Goal: Task Accomplishment & Management: Manage account settings

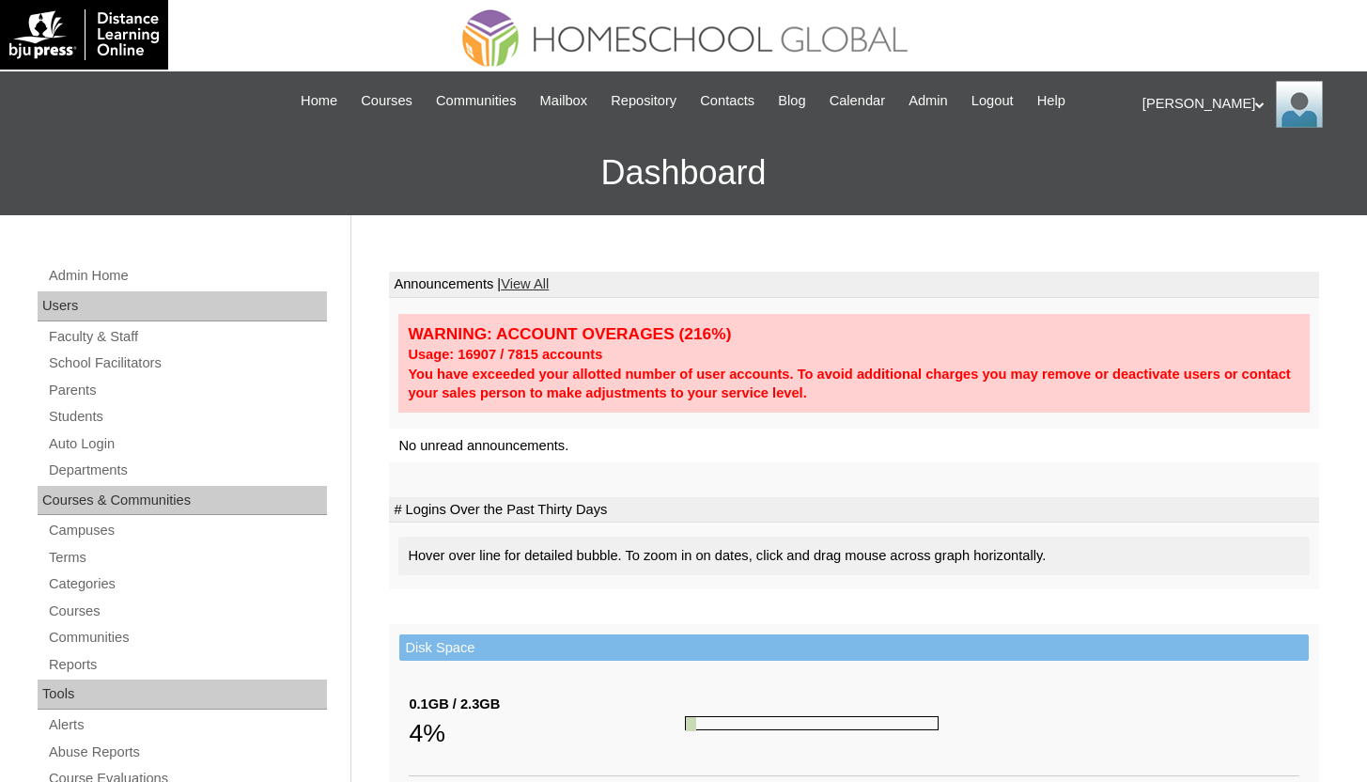
scroll to position [304, 0]
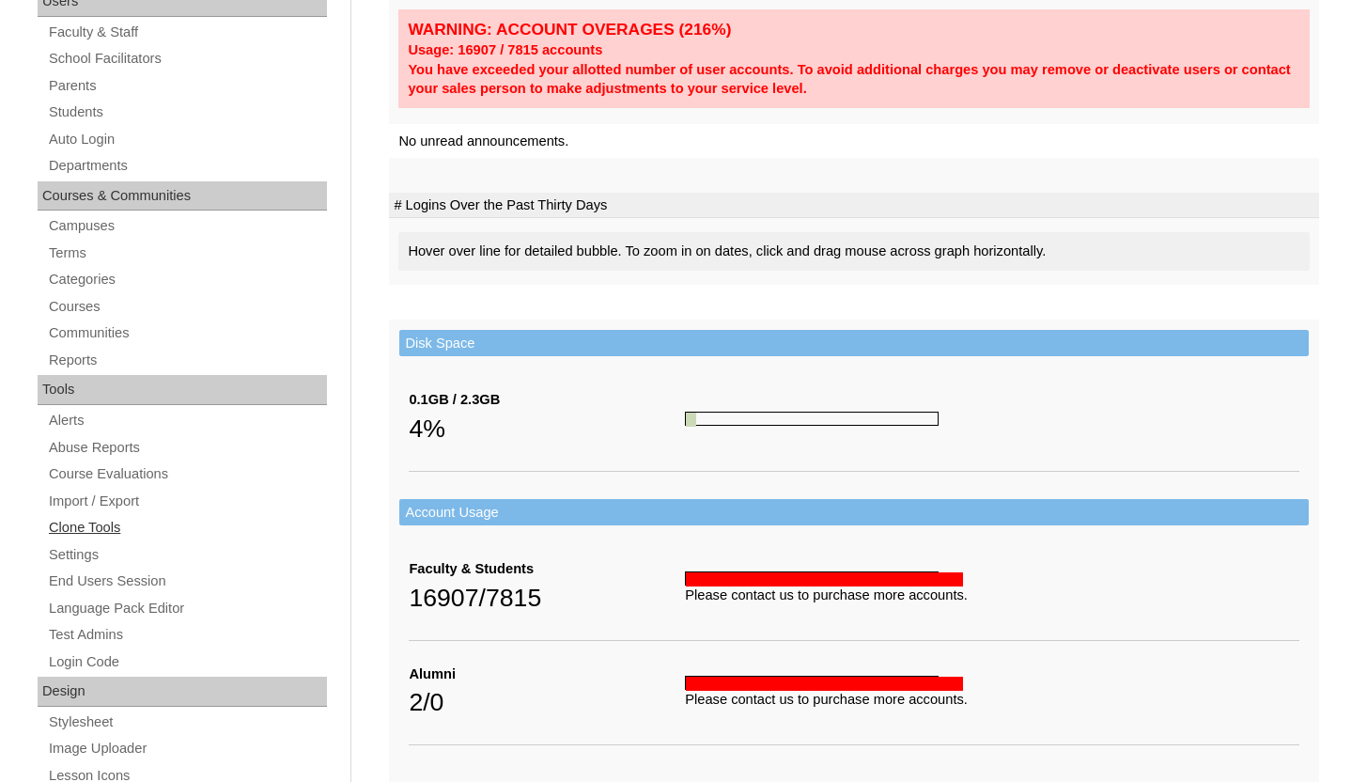
click at [88, 530] on link "Clone Tools" at bounding box center [187, 527] width 280 height 23
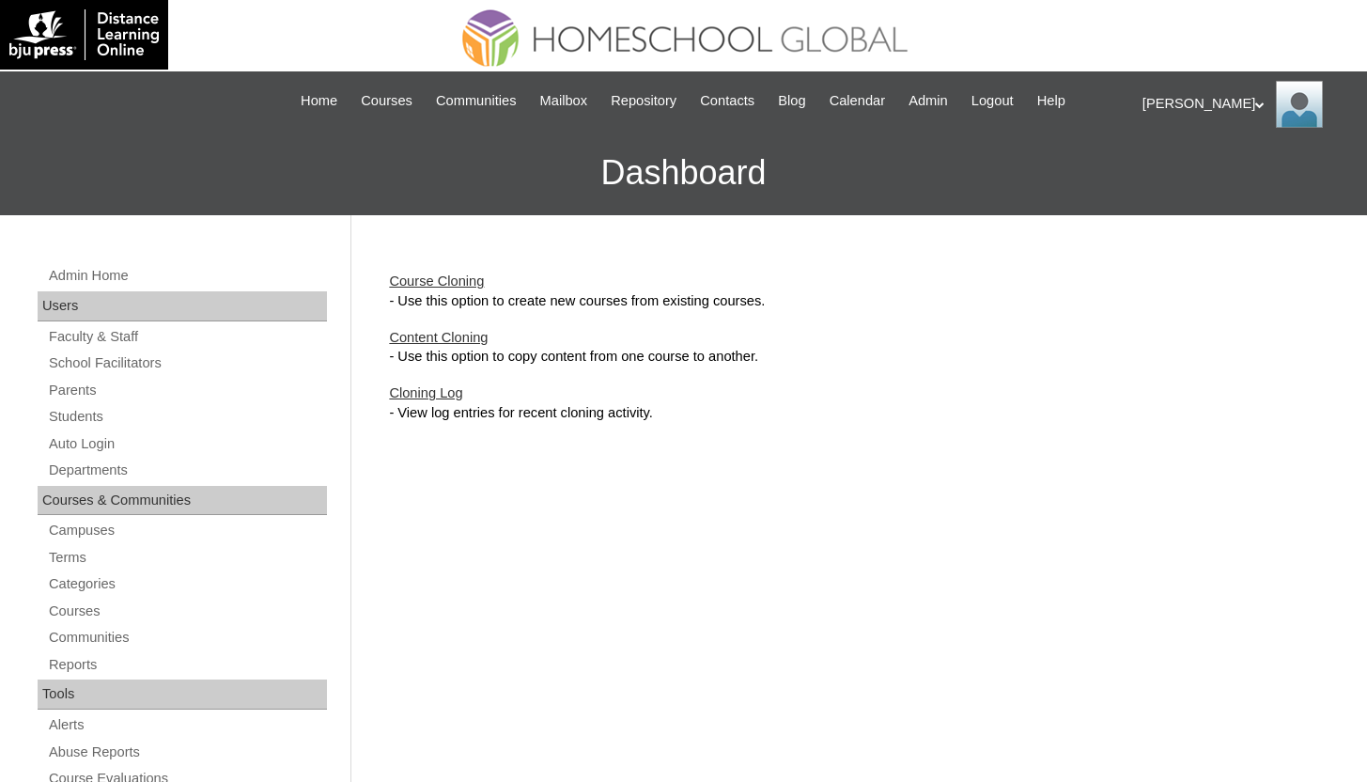
click at [423, 282] on link "Course Cloning" at bounding box center [436, 280] width 95 height 15
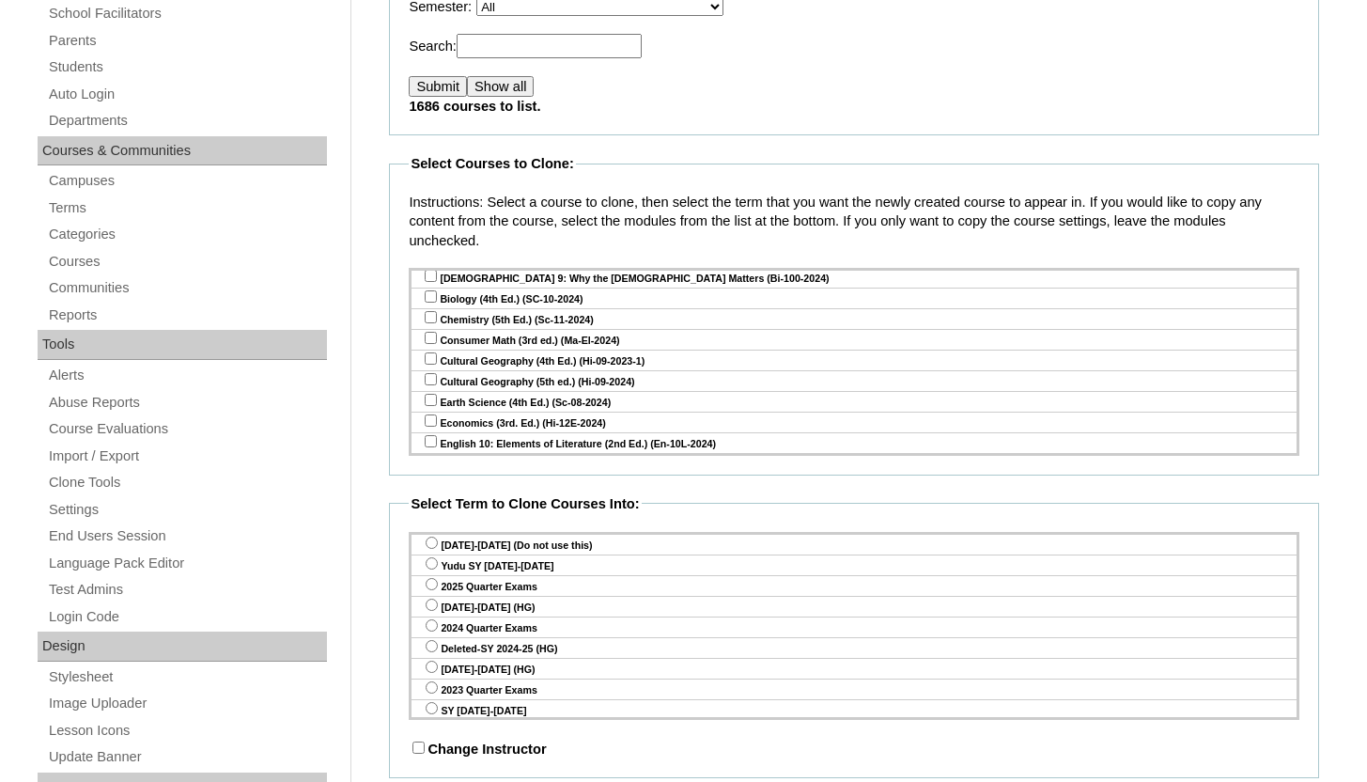
scroll to position [5986, 0]
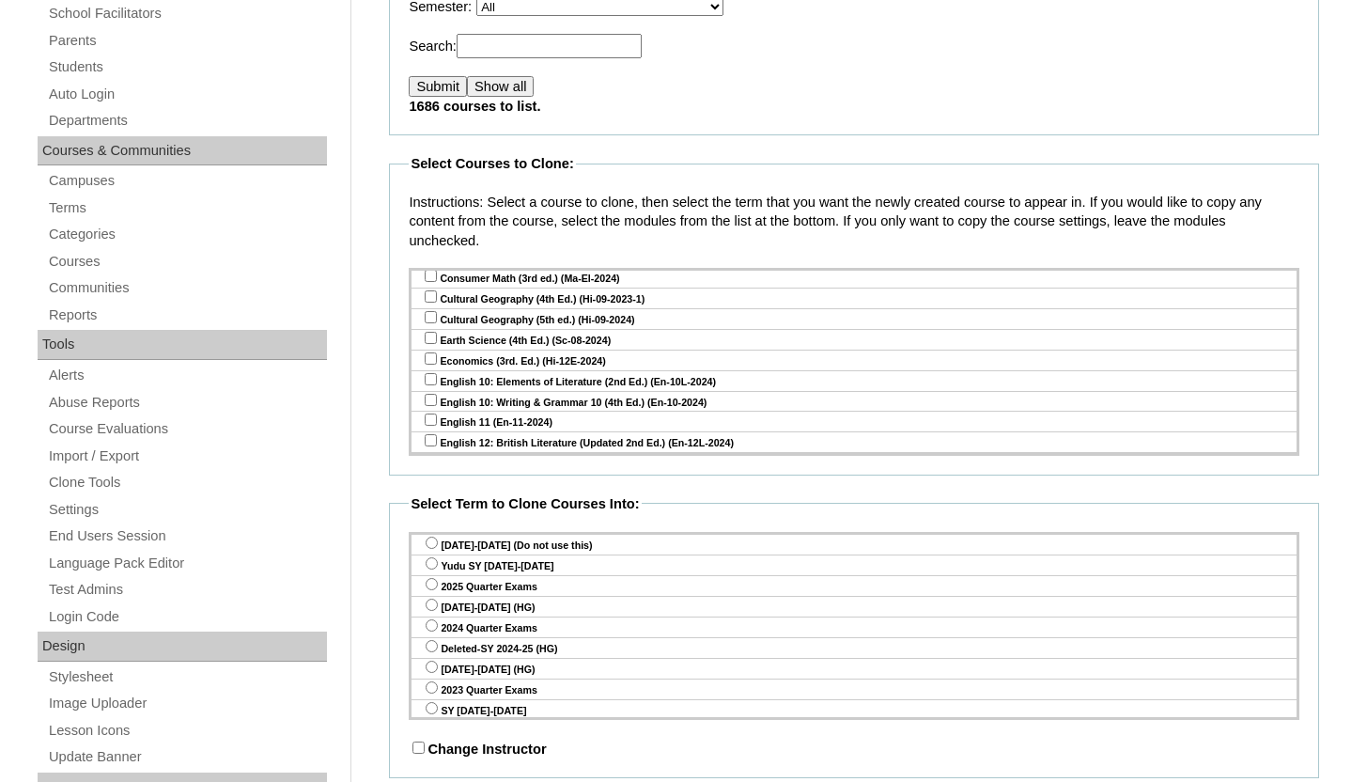
click at [430, 537] on input "checkbox" at bounding box center [431, 543] width 12 height 12
checkbox input "true"
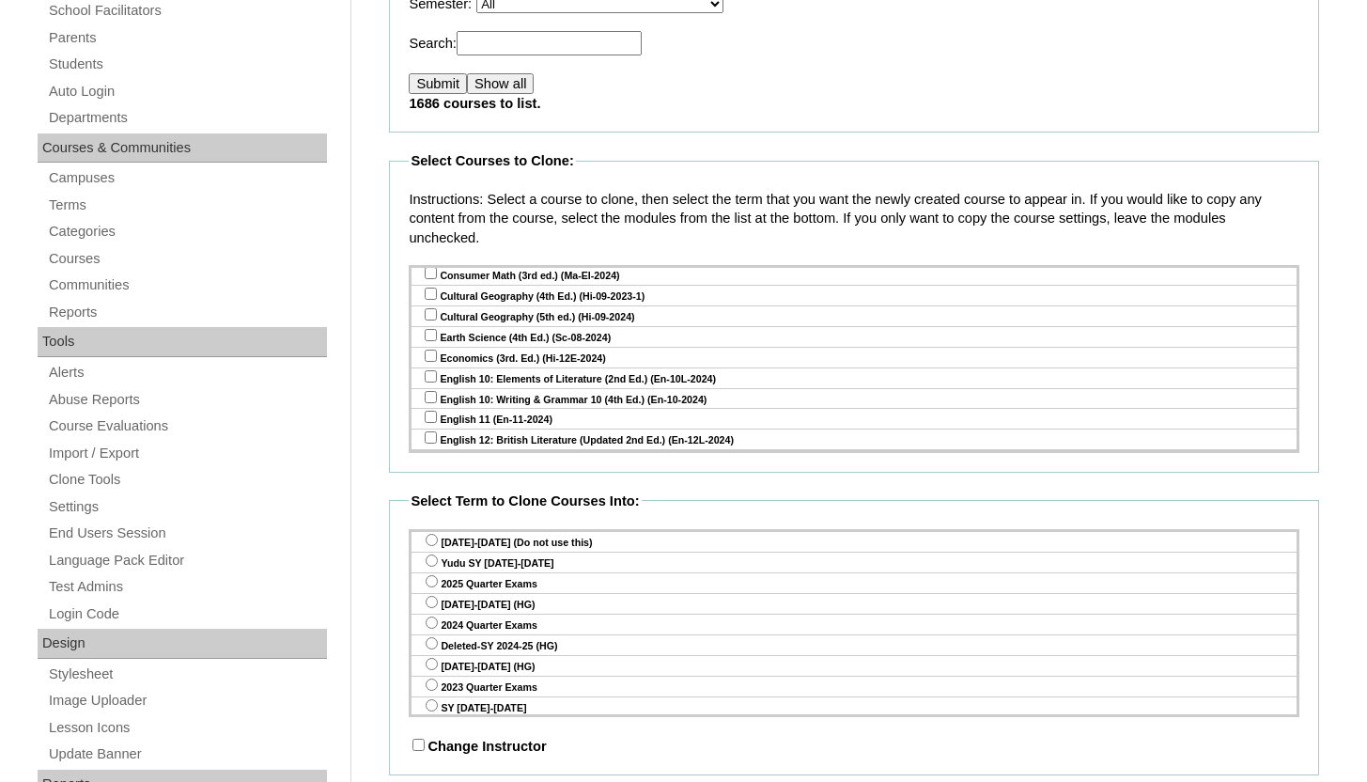
scroll to position [353, 0]
click at [435, 562] on input "radio" at bounding box center [432, 559] width 12 height 12
radio input "true"
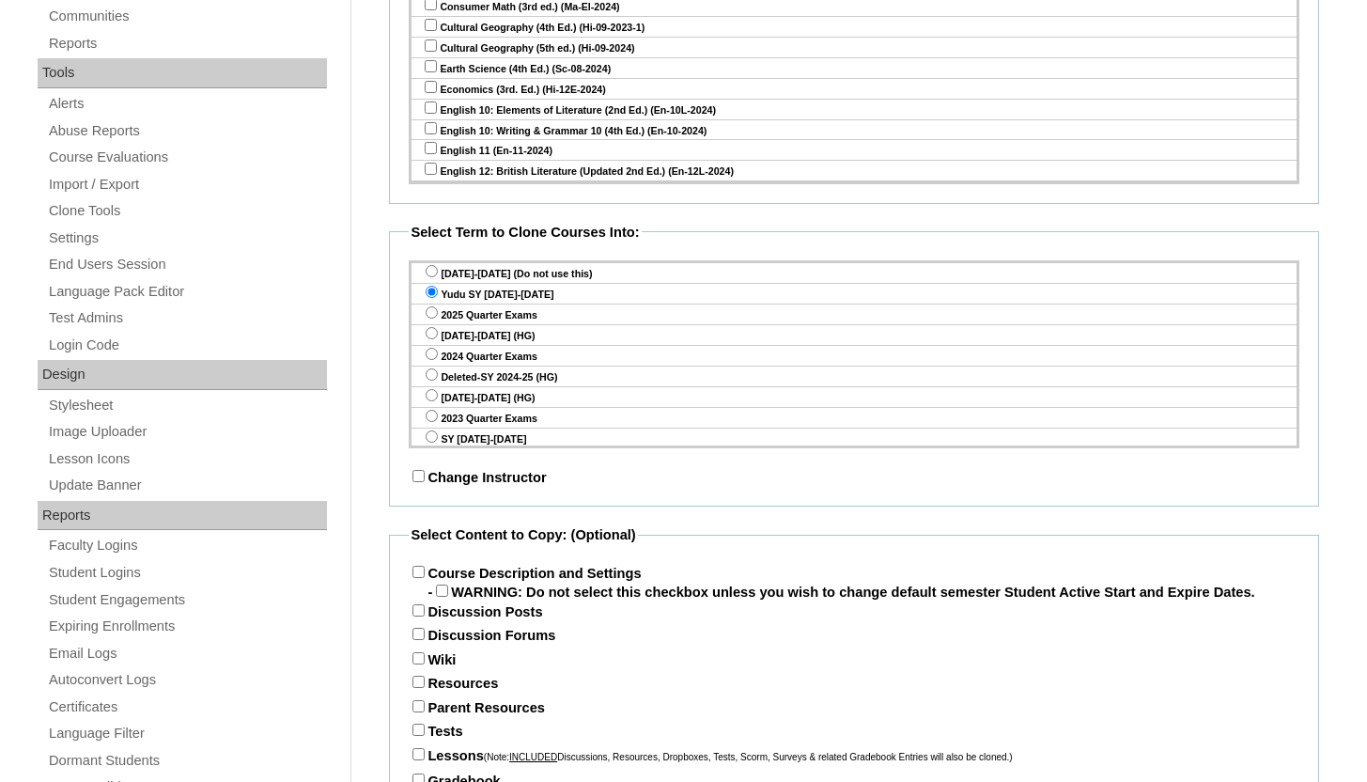
scroll to position [660, 0]
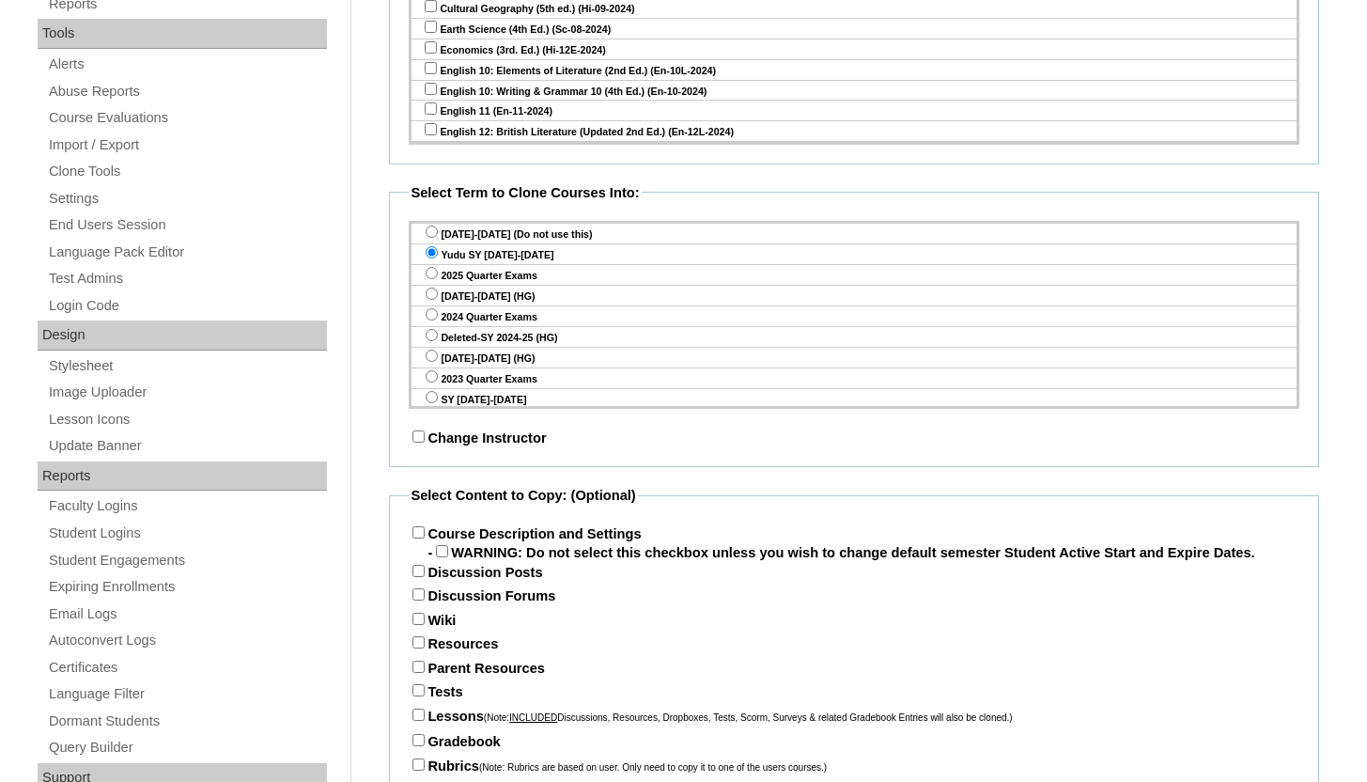
click at [418, 534] on input "Course Description and Settings" at bounding box center [418, 532] width 12 height 12
checkbox input "true"
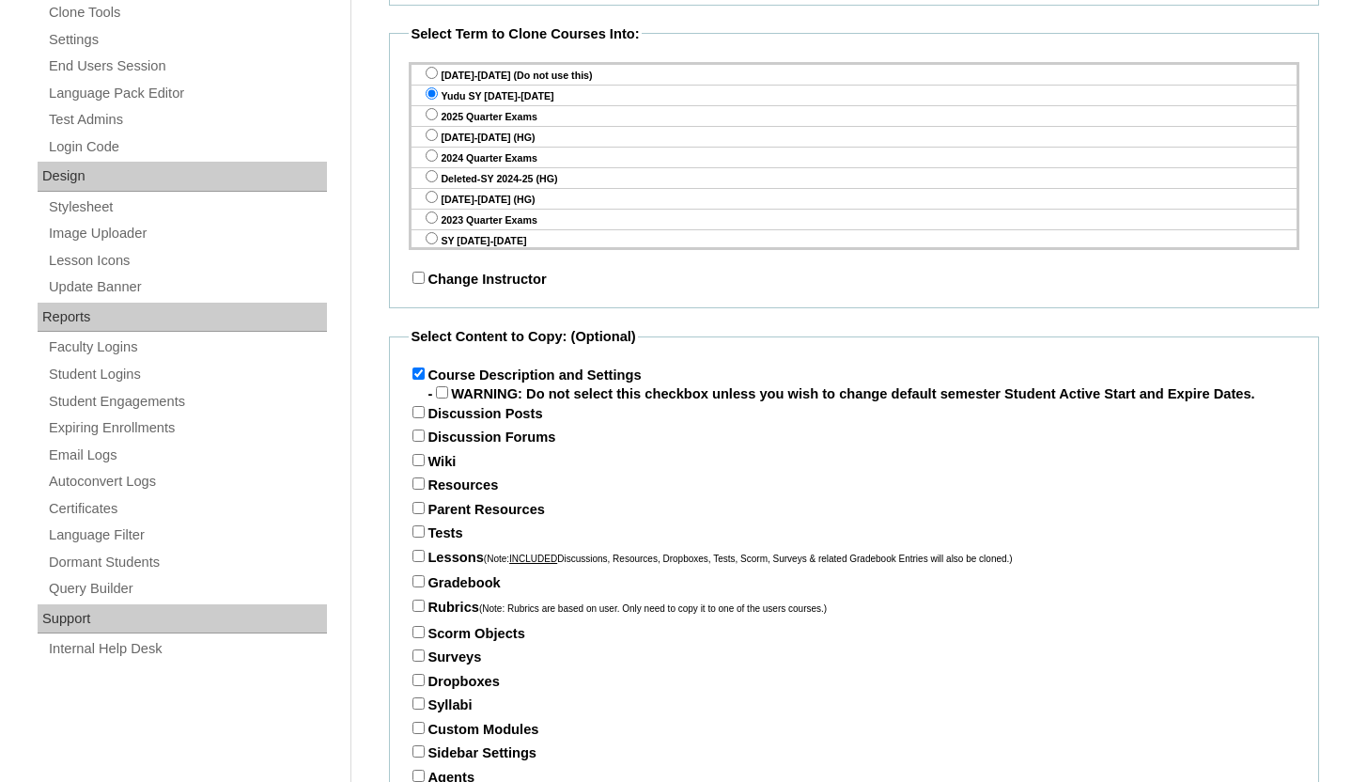
scroll to position [849, 0]
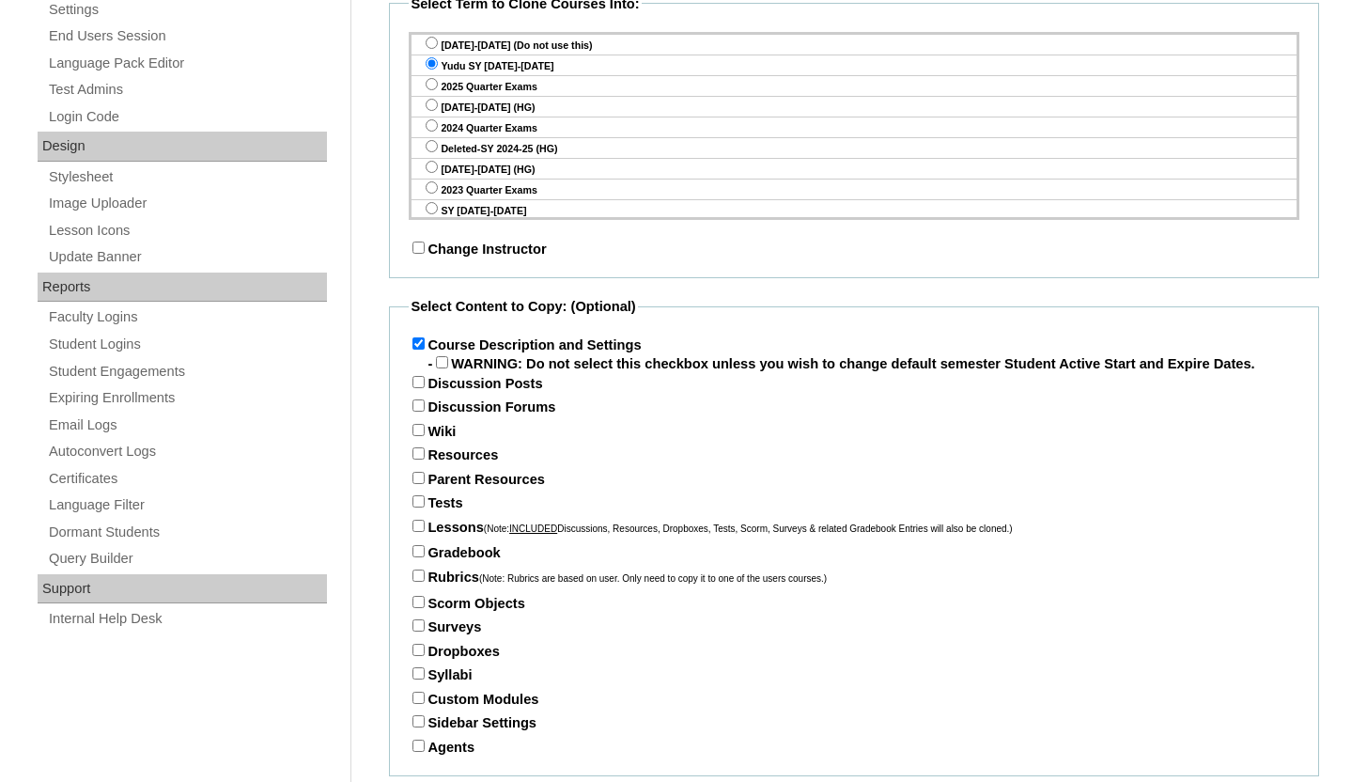
click at [415, 484] on input "Parent Resources" at bounding box center [418, 478] width 12 height 12
checkbox input "true"
click at [413, 507] on input "Tests" at bounding box center [418, 501] width 12 height 12
checkbox input "true"
click at [421, 532] on input "Lessons (Note: INCLUDED Discussions, Resources, Dropboxes, Tests, Scorm, Survey…" at bounding box center [418, 525] width 12 height 12
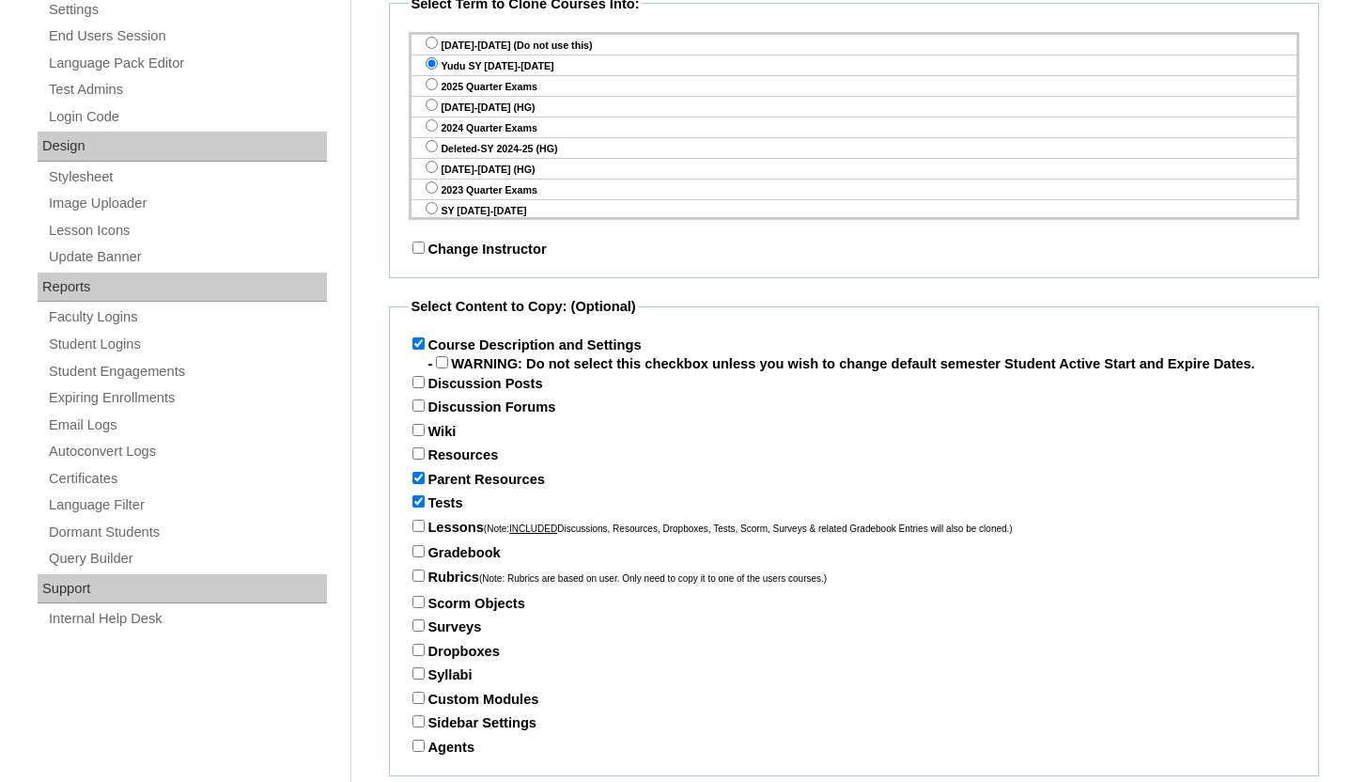
checkbox input "true"
click at [419, 557] on input "Gradebook" at bounding box center [418, 551] width 12 height 12
checkbox input "true"
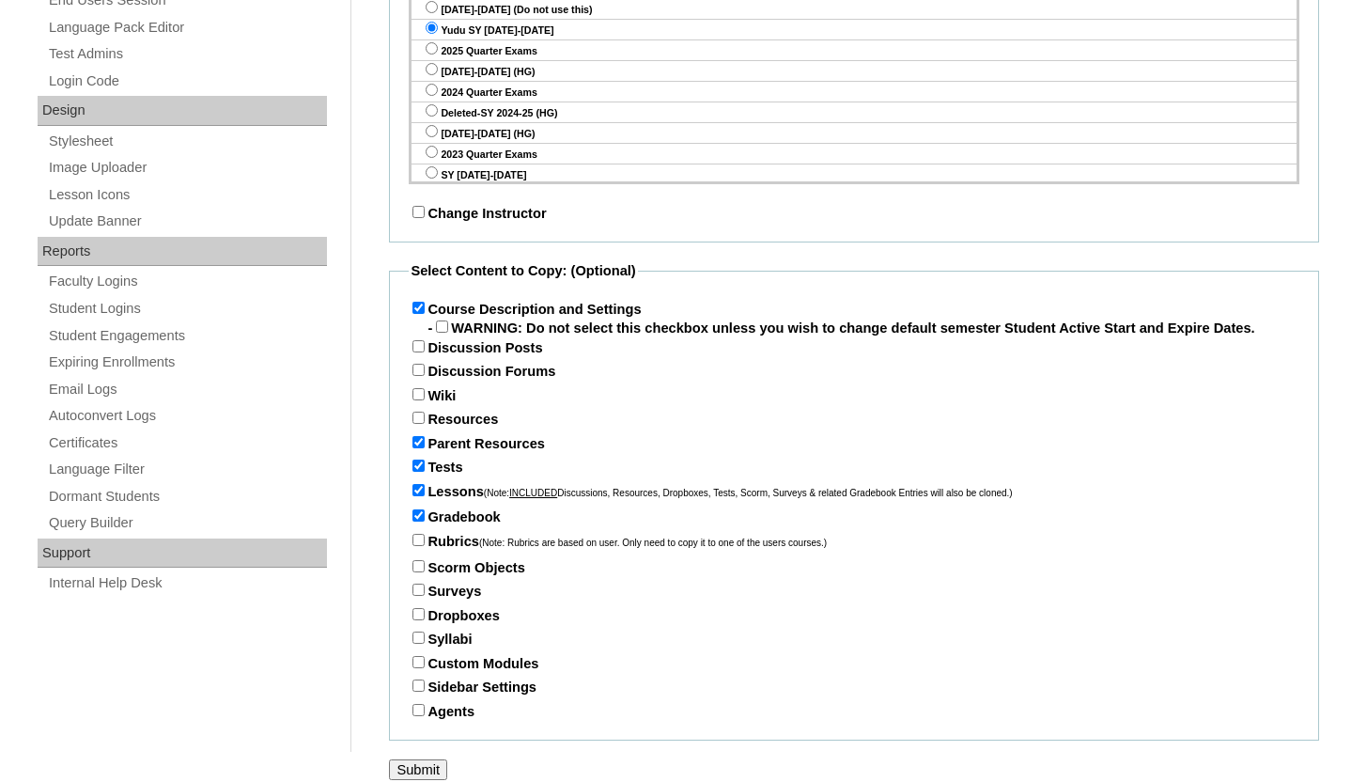
scroll to position [924, 0]
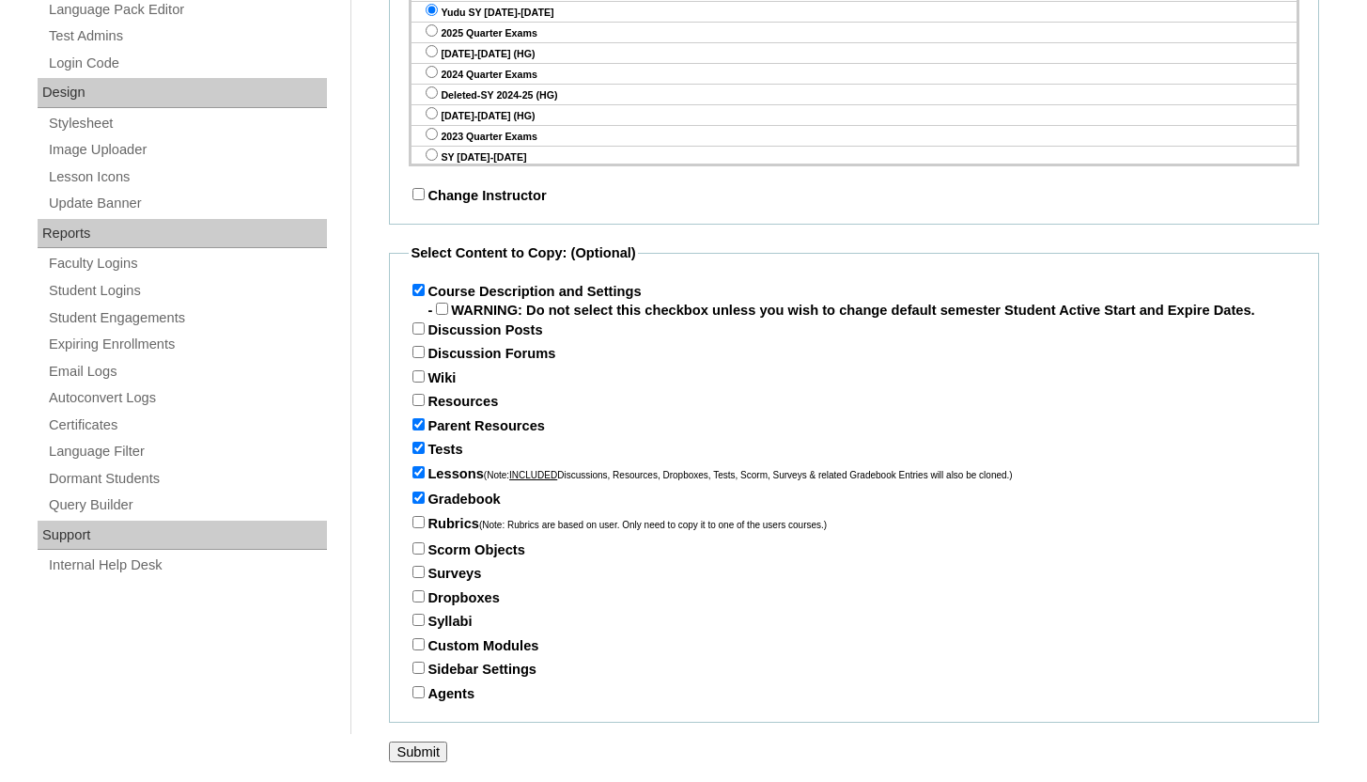
click at [422, 758] on input "Submit" at bounding box center [418, 751] width 58 height 21
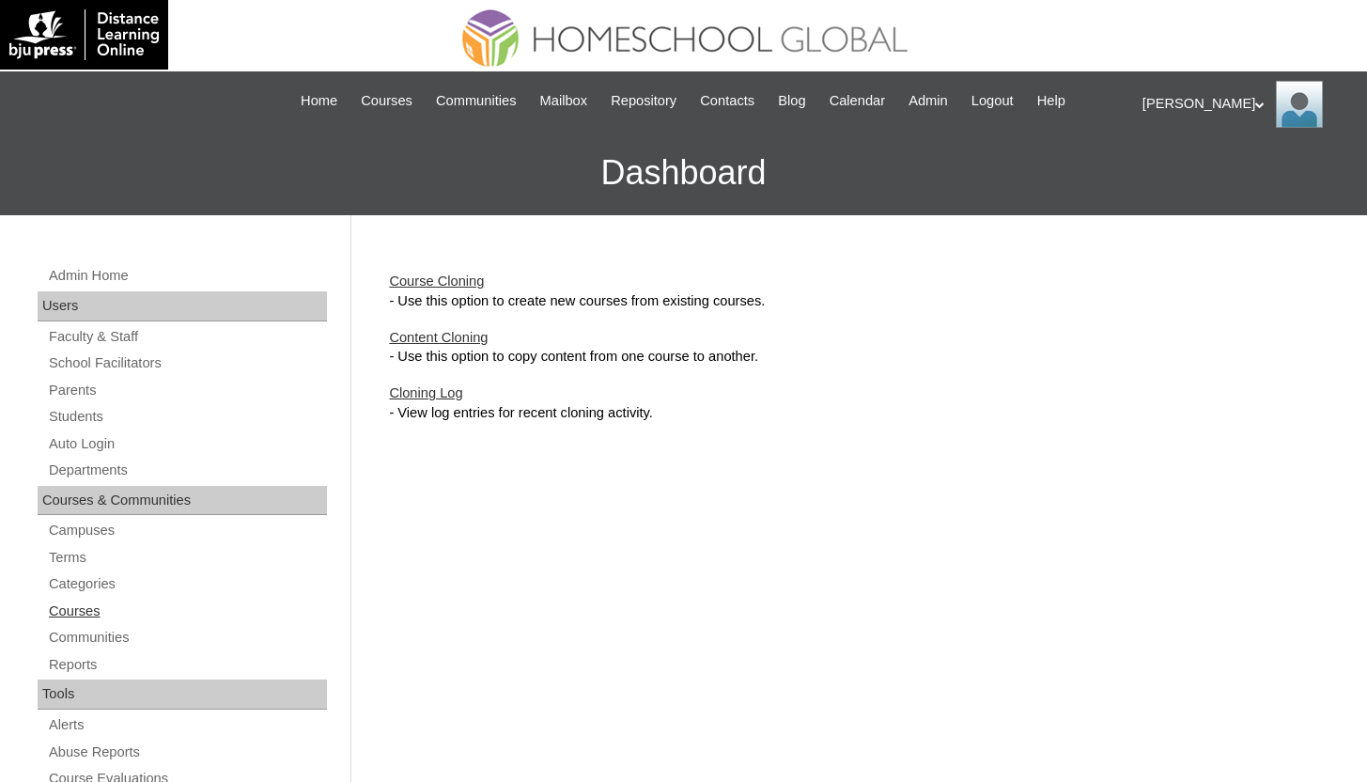
click at [86, 603] on link "Courses" at bounding box center [187, 610] width 280 height 23
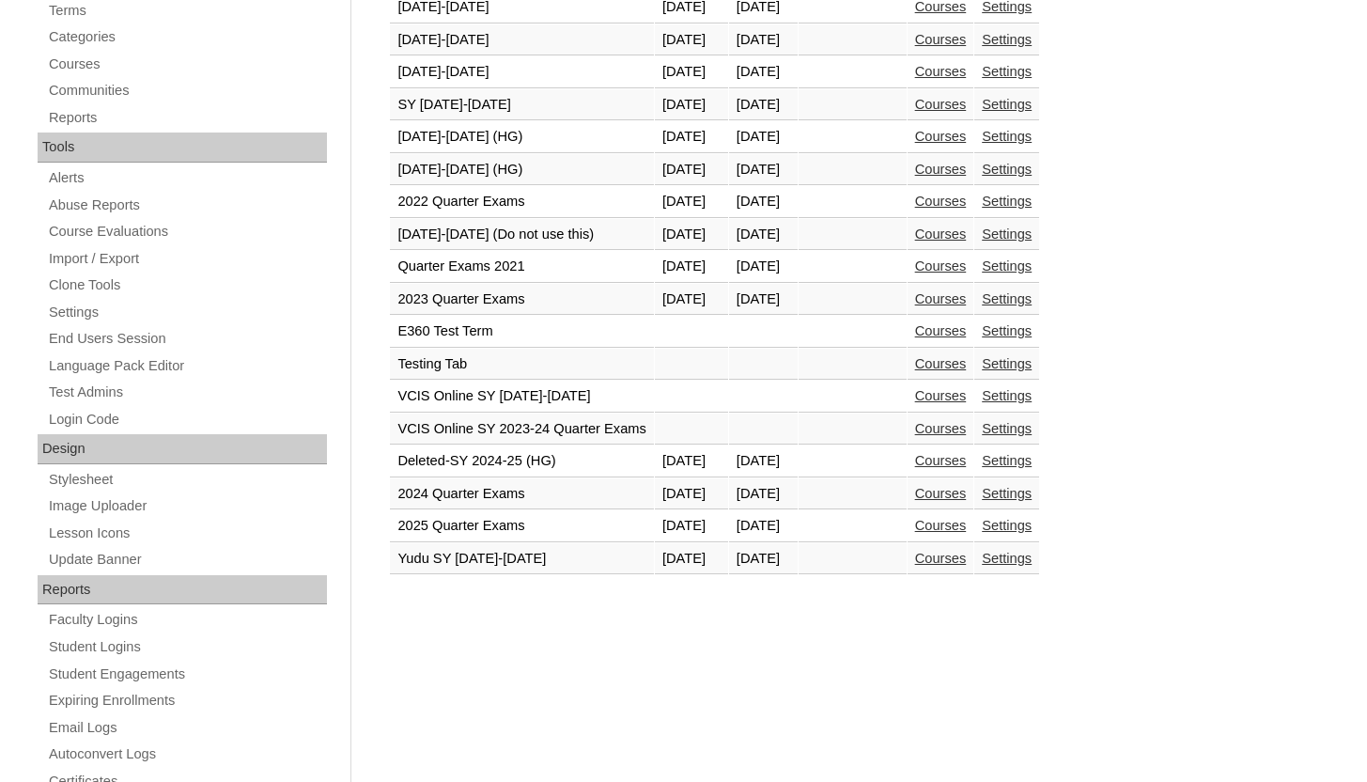
scroll to position [720, 0]
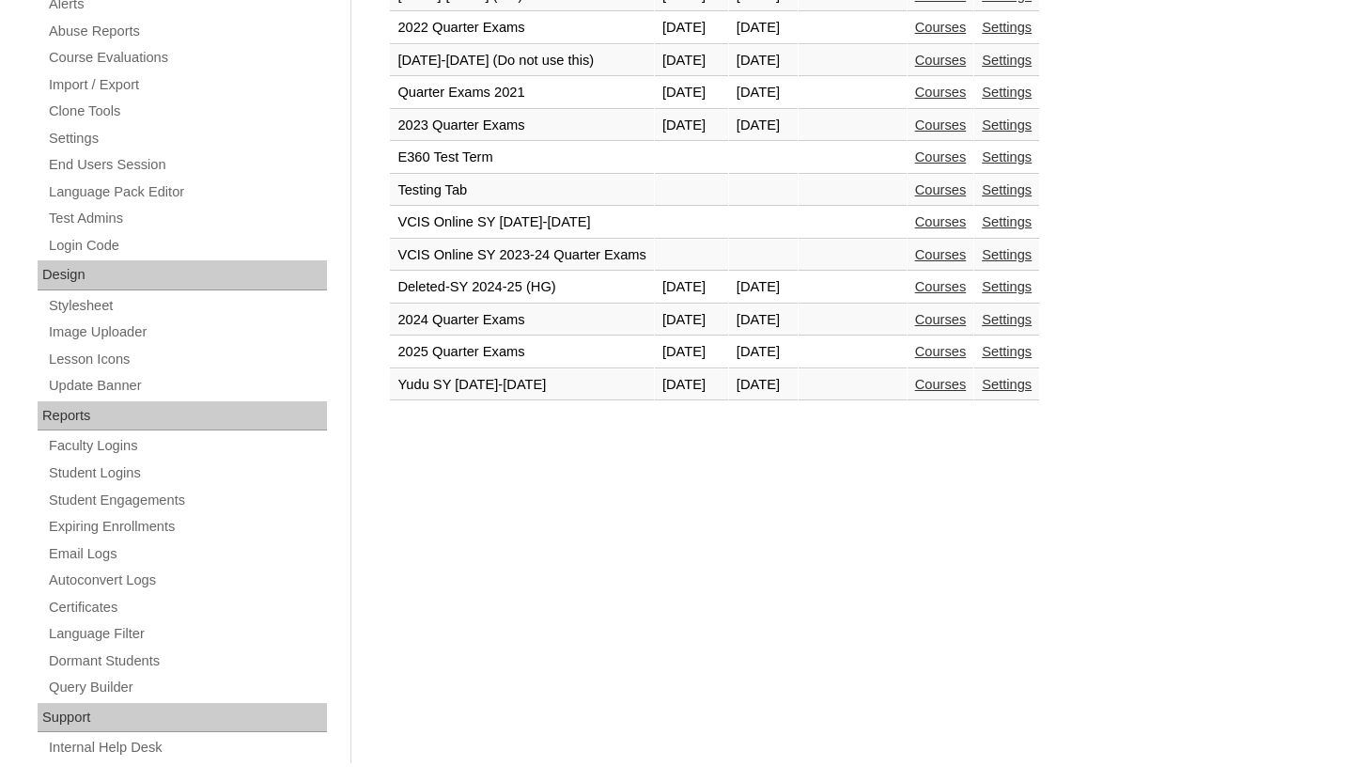
click at [967, 380] on link "Courses" at bounding box center [941, 384] width 52 height 15
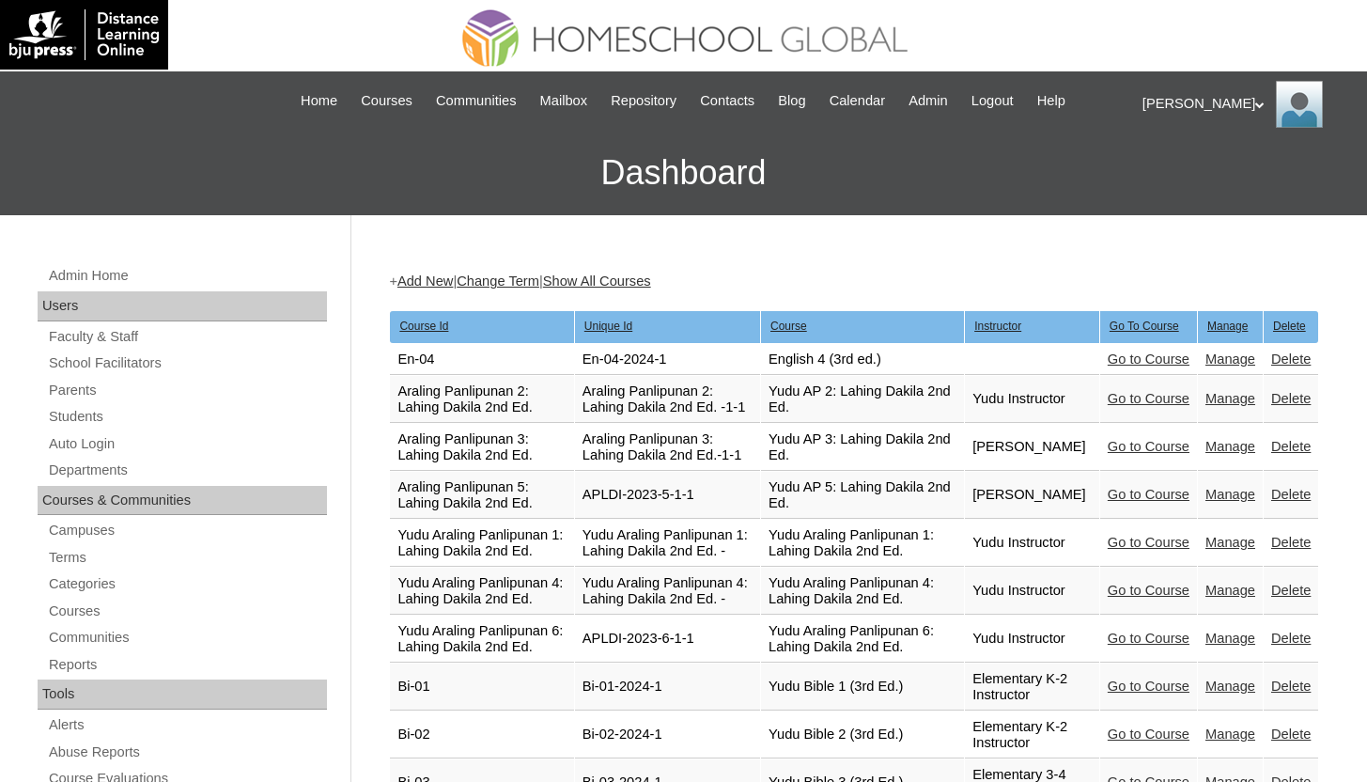
click at [1278, 367] on td "Delete" at bounding box center [1290, 360] width 54 height 32
click at [1281, 361] on link "Delete" at bounding box center [1290, 358] width 39 height 15
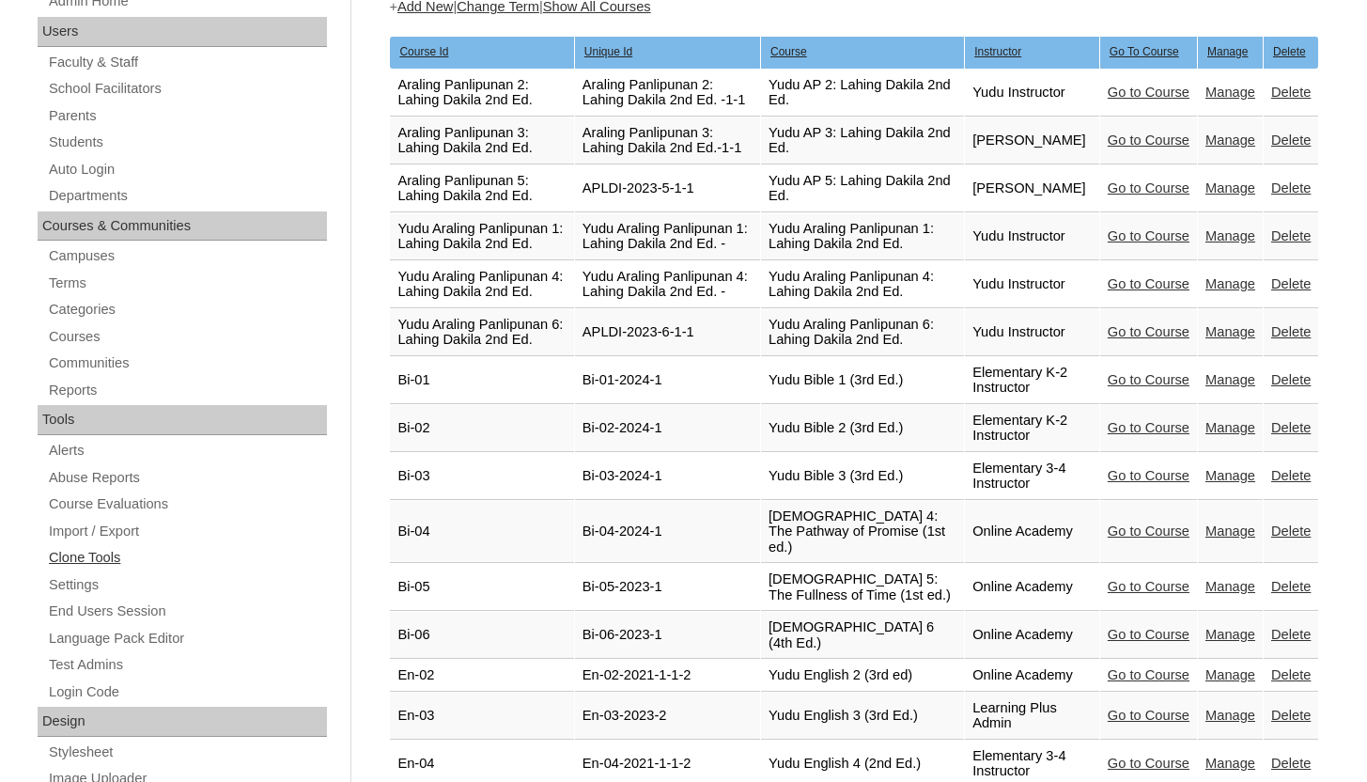
scroll to position [275, 0]
click at [115, 551] on link "Clone Tools" at bounding box center [187, 556] width 280 height 23
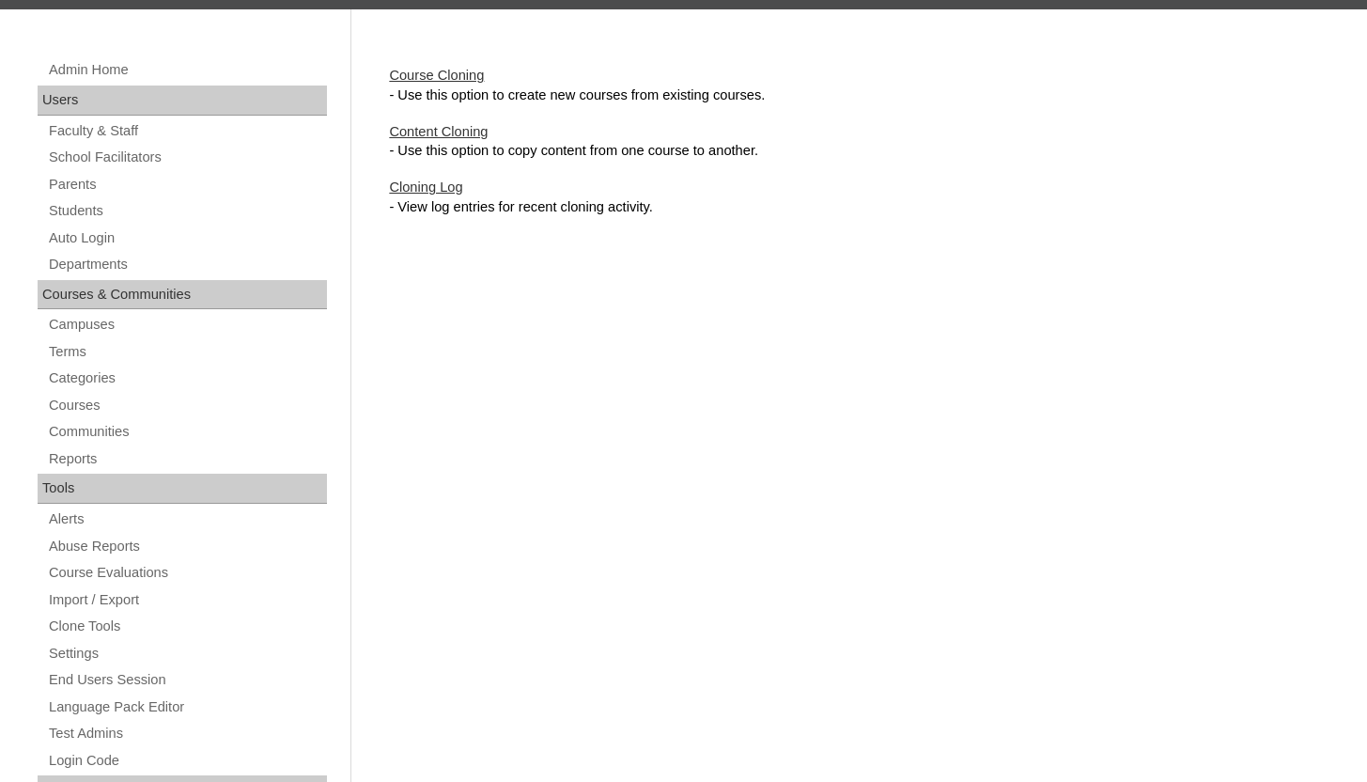
scroll to position [221, 0]
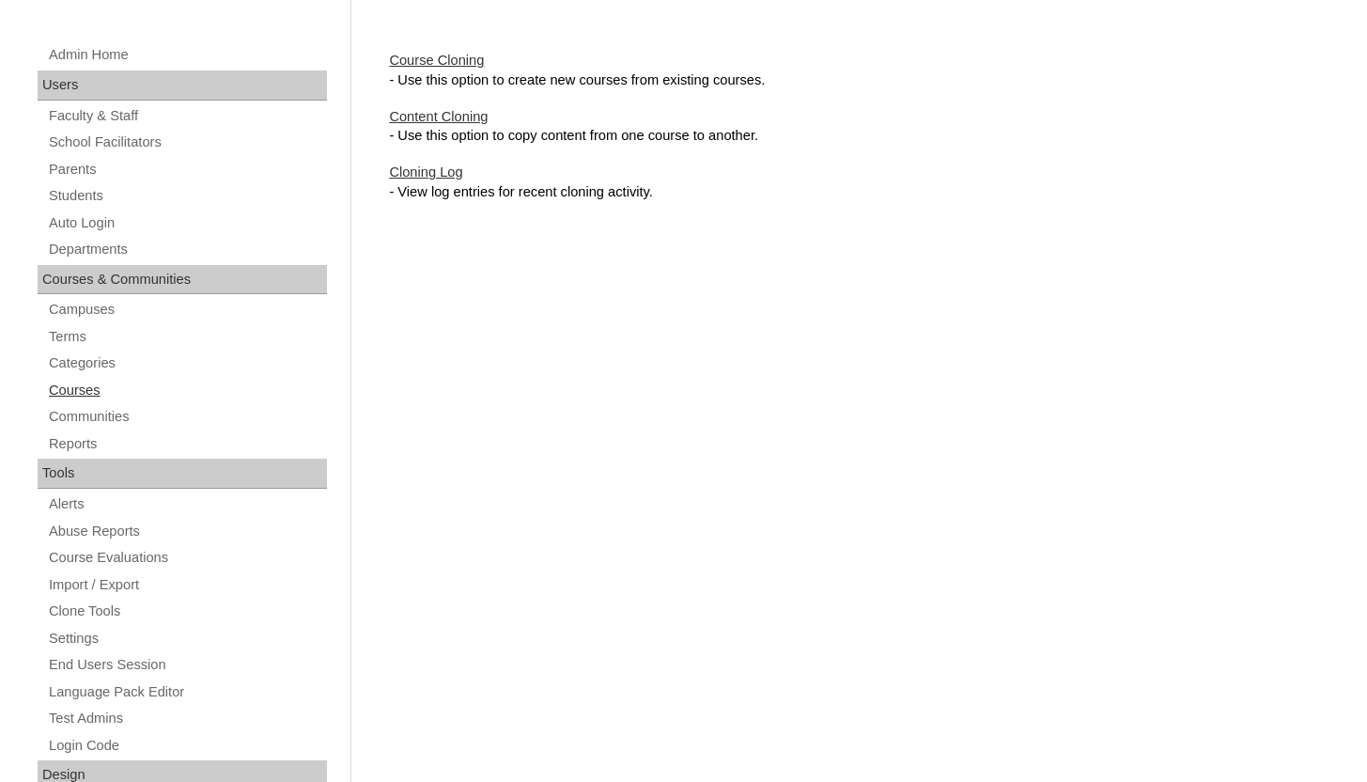
click at [81, 390] on link "Courses" at bounding box center [187, 390] width 280 height 23
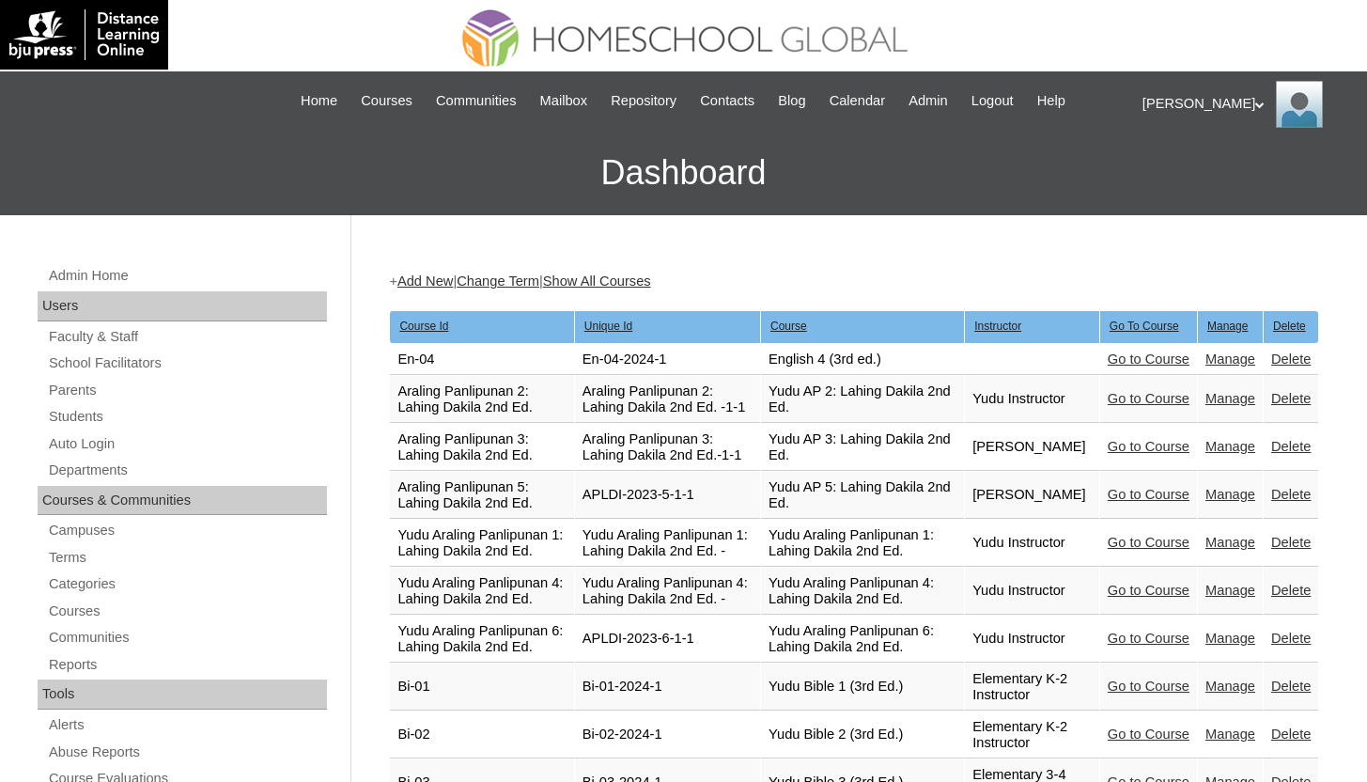
click at [1174, 359] on link "Go to Course" at bounding box center [1149, 358] width 82 height 15
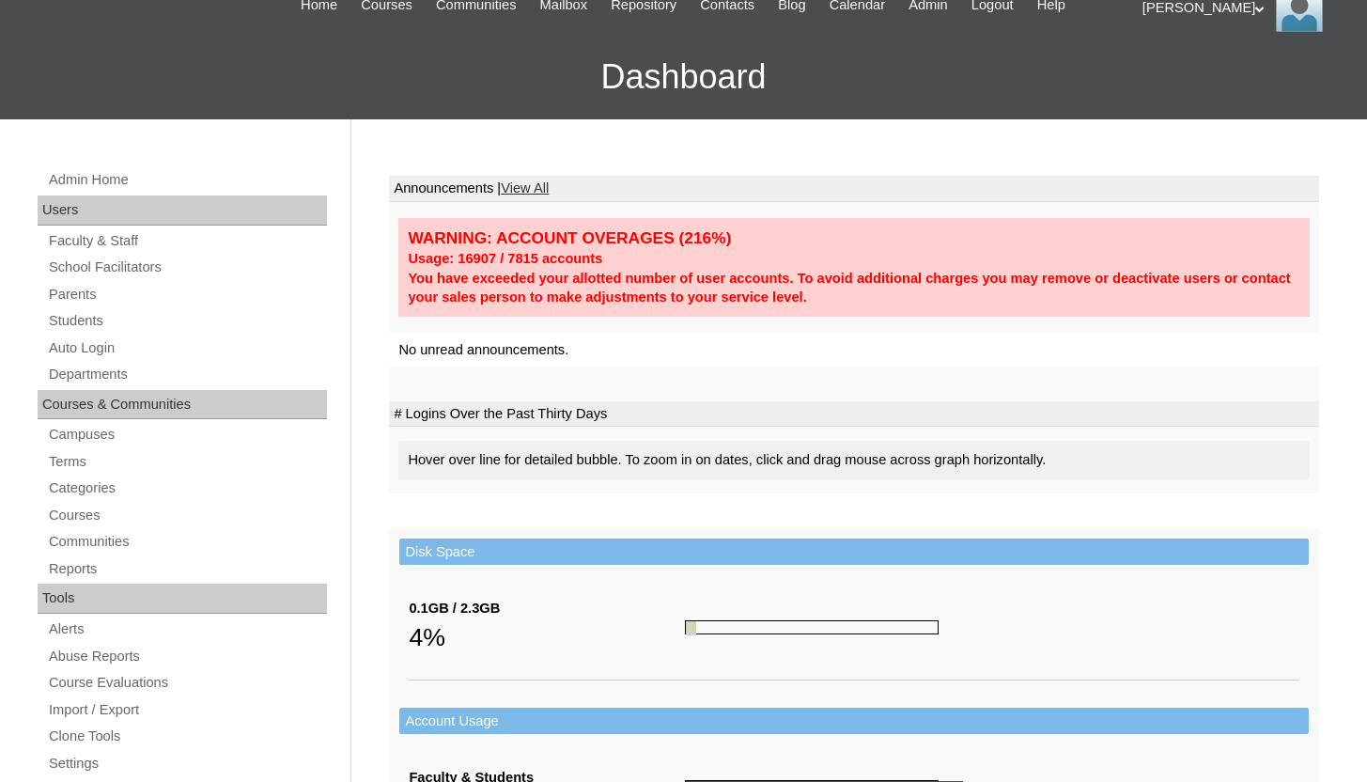
scroll to position [135, 0]
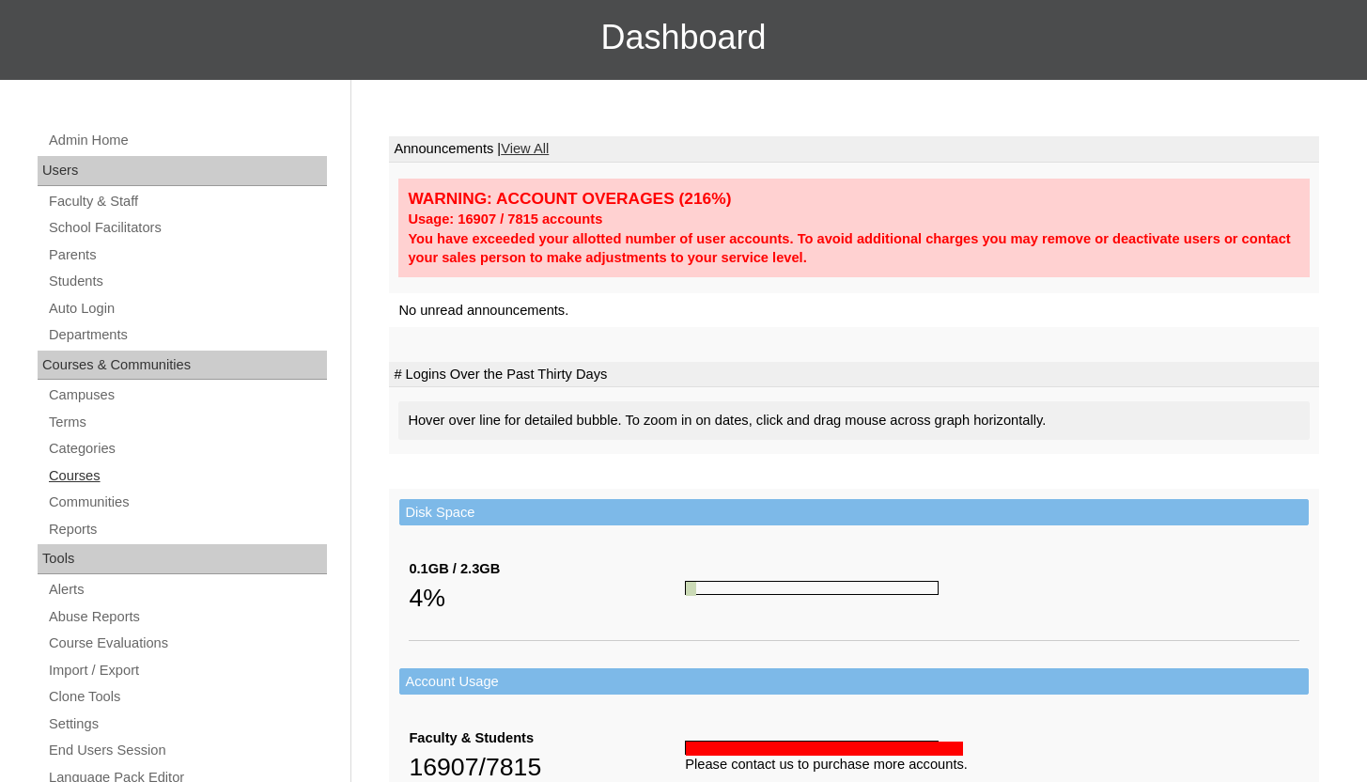
click at [90, 478] on link "Courses" at bounding box center [187, 475] width 280 height 23
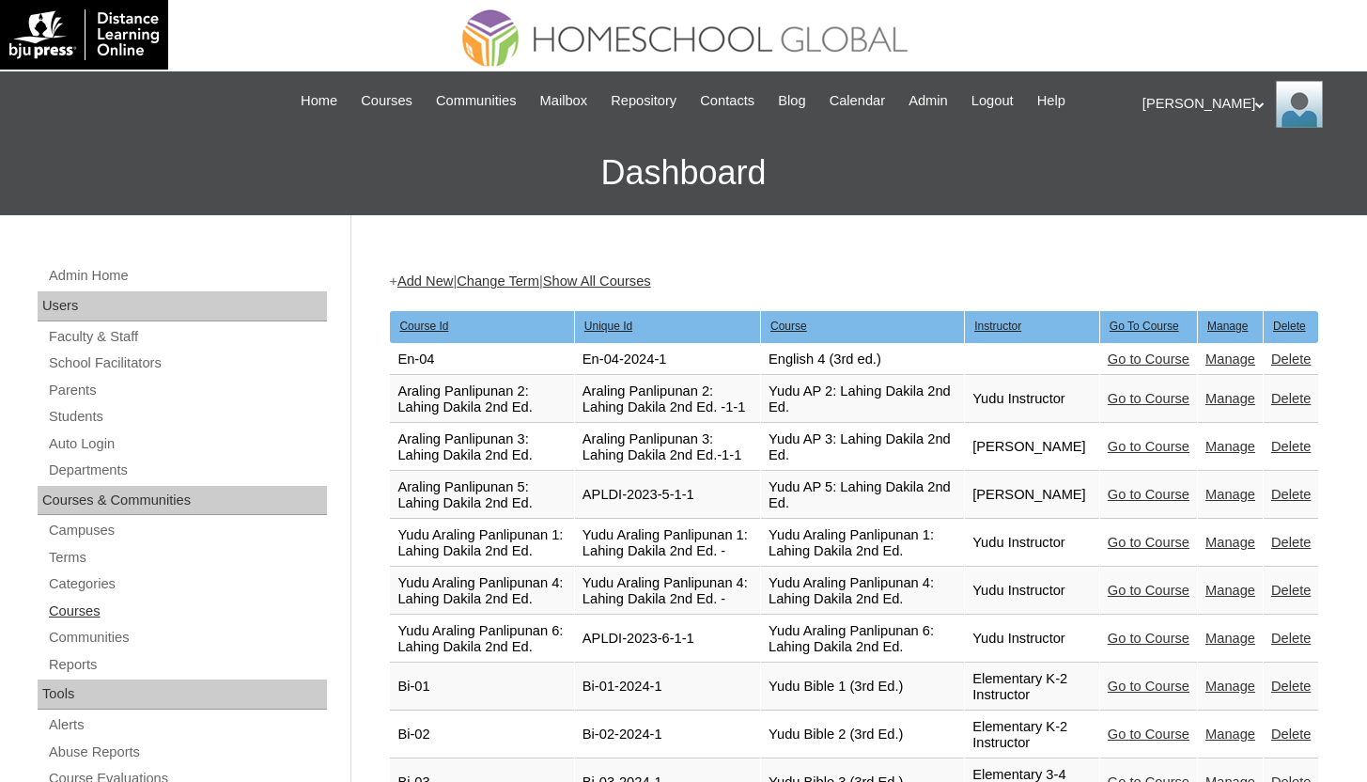
click at [85, 616] on link "Courses" at bounding box center [187, 610] width 280 height 23
click at [539, 285] on link "Change Term" at bounding box center [498, 280] width 83 height 15
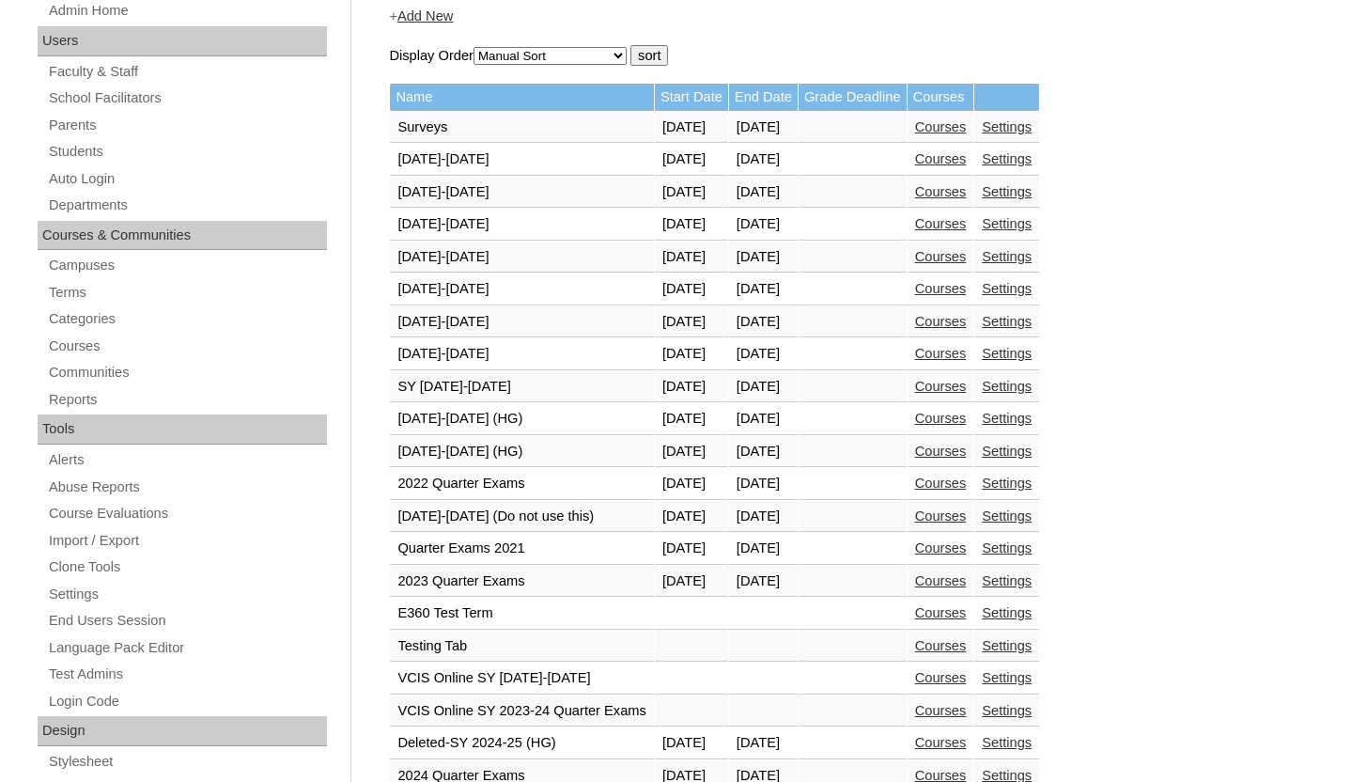
scroll to position [412, 0]
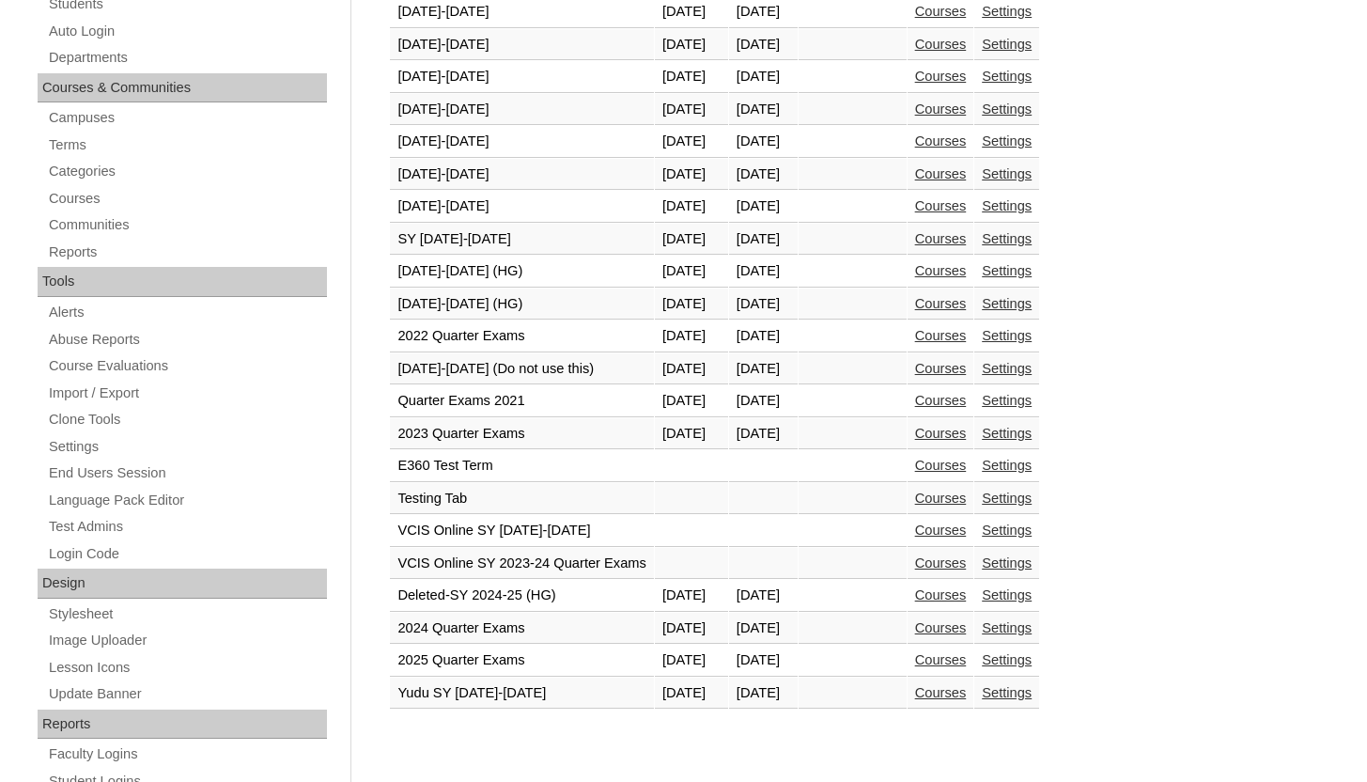
click at [967, 305] on link "Courses" at bounding box center [941, 303] width 52 height 15
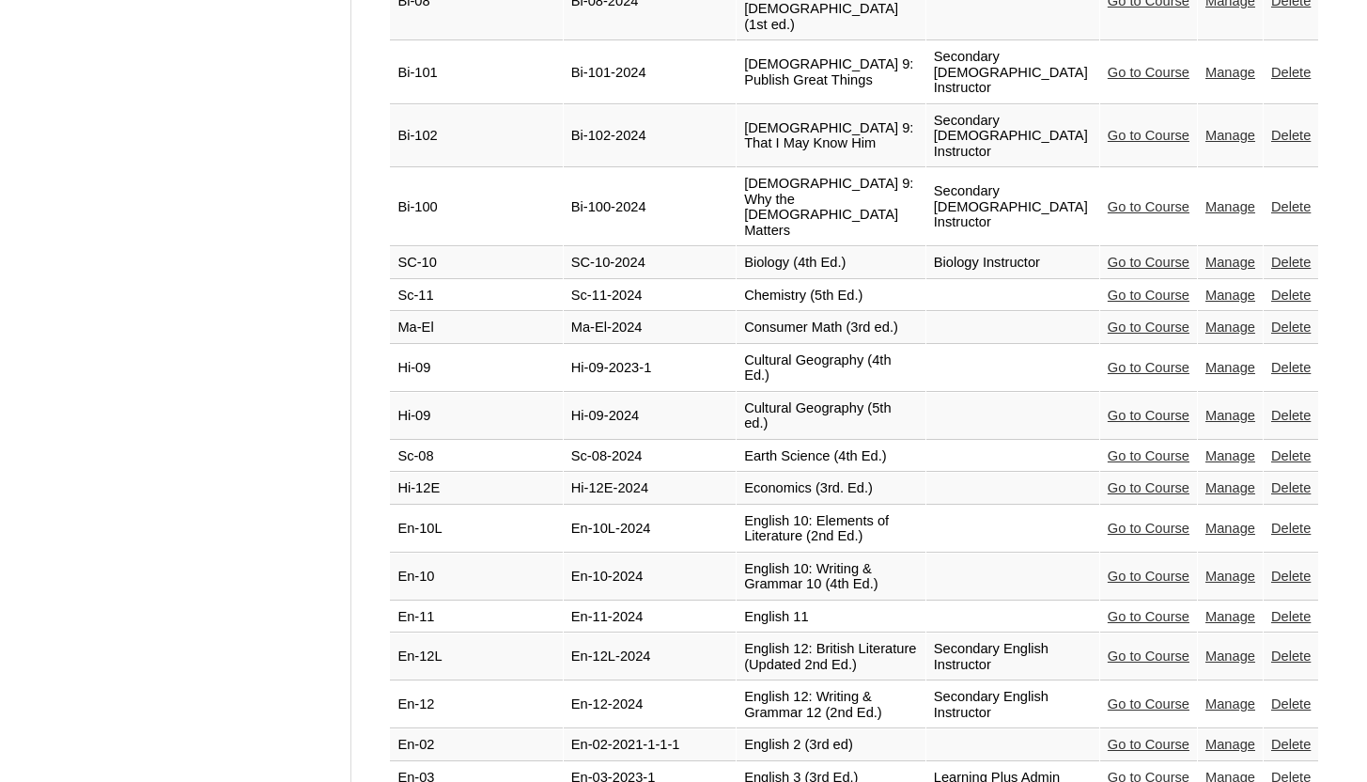
scroll to position [2441, 0]
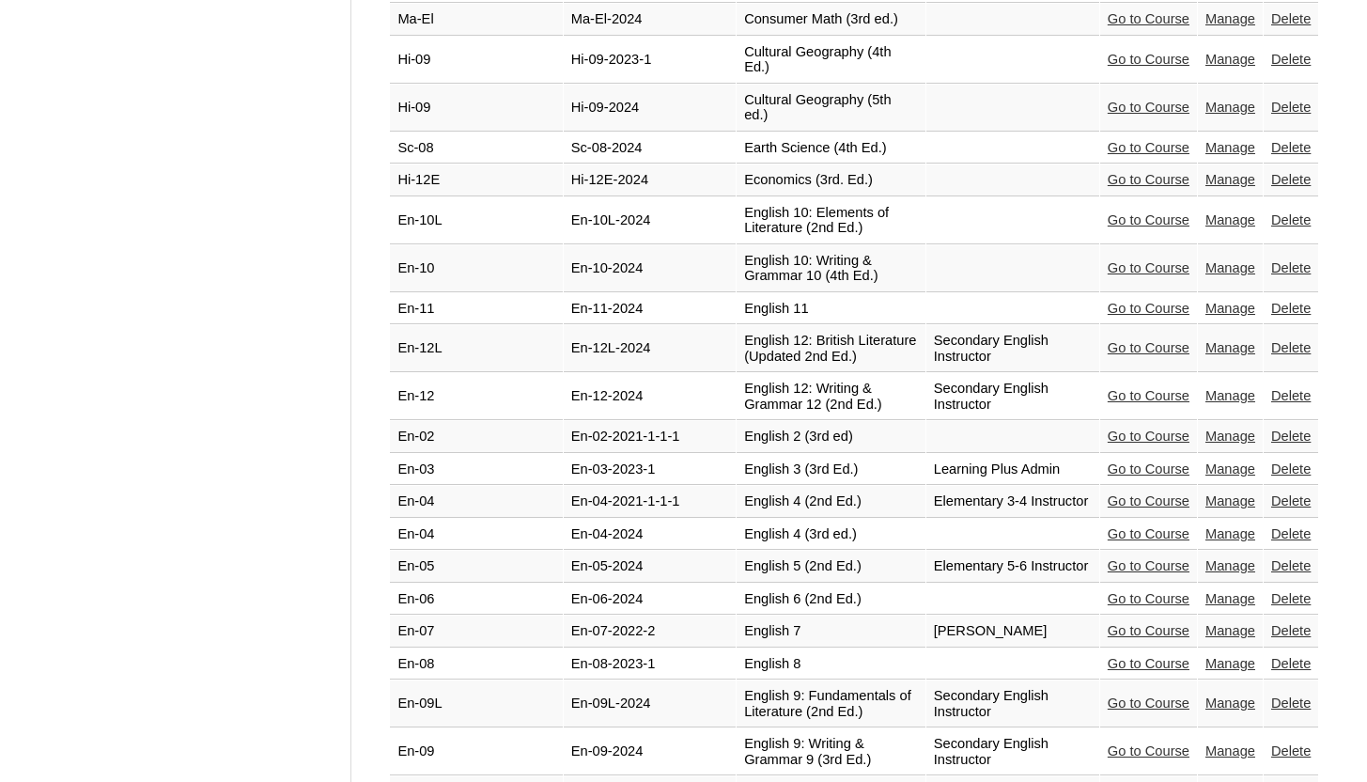
click at [1216, 541] on link "Manage" at bounding box center [1230, 533] width 50 height 15
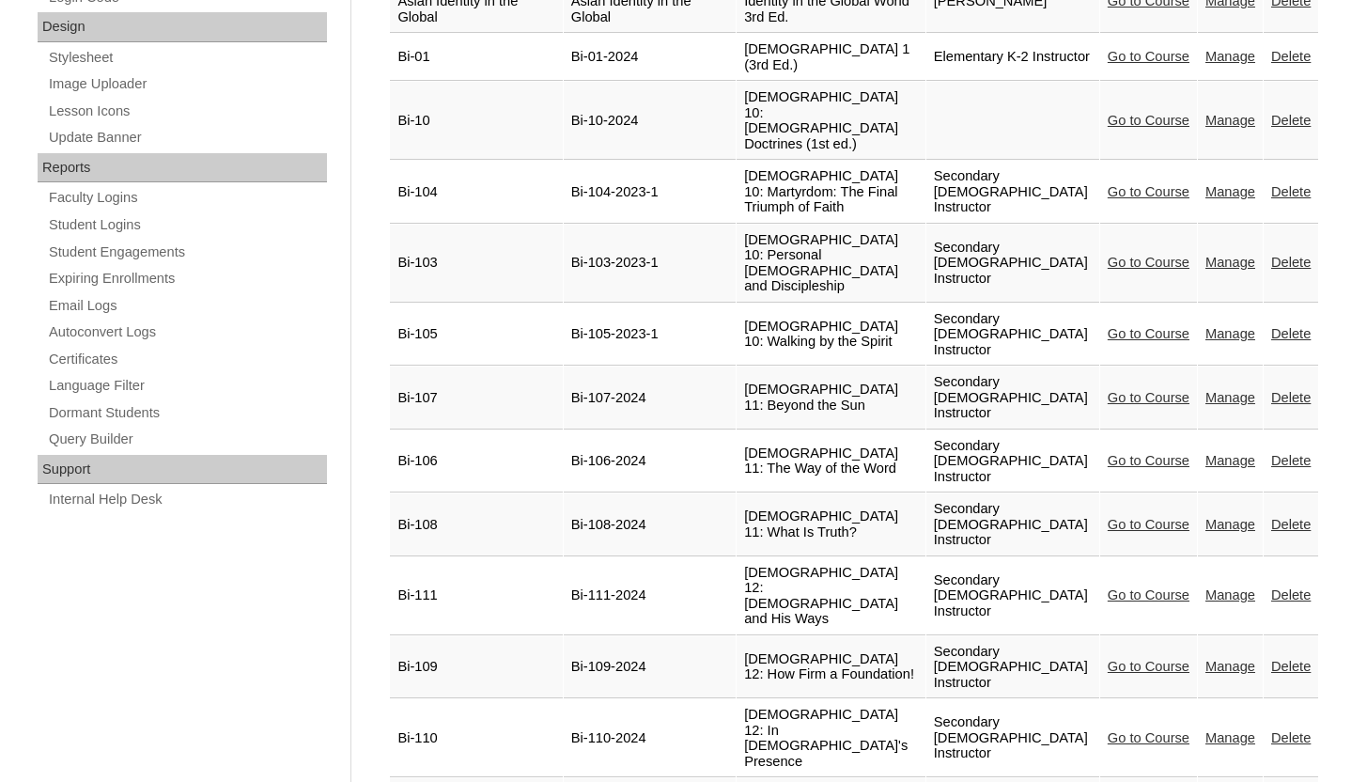
scroll to position [963, 0]
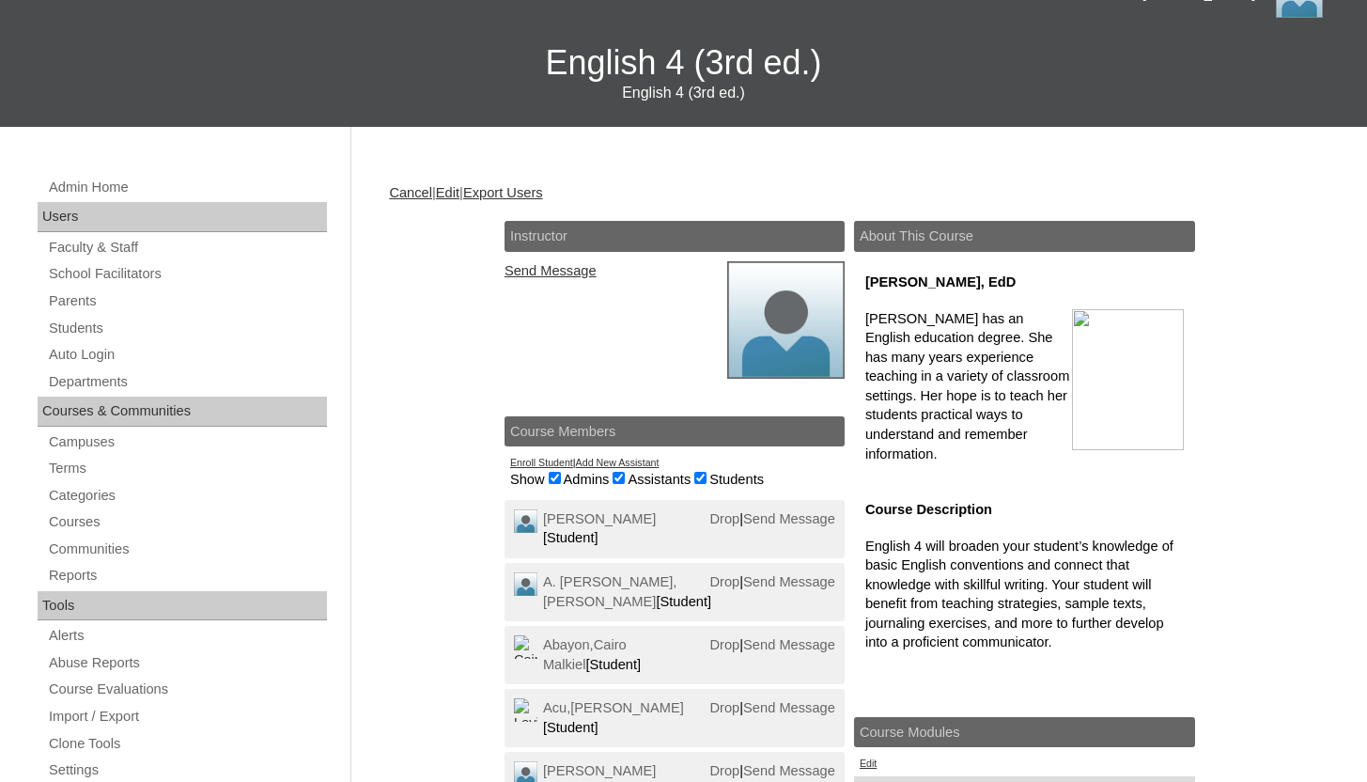
scroll to position [111, 0]
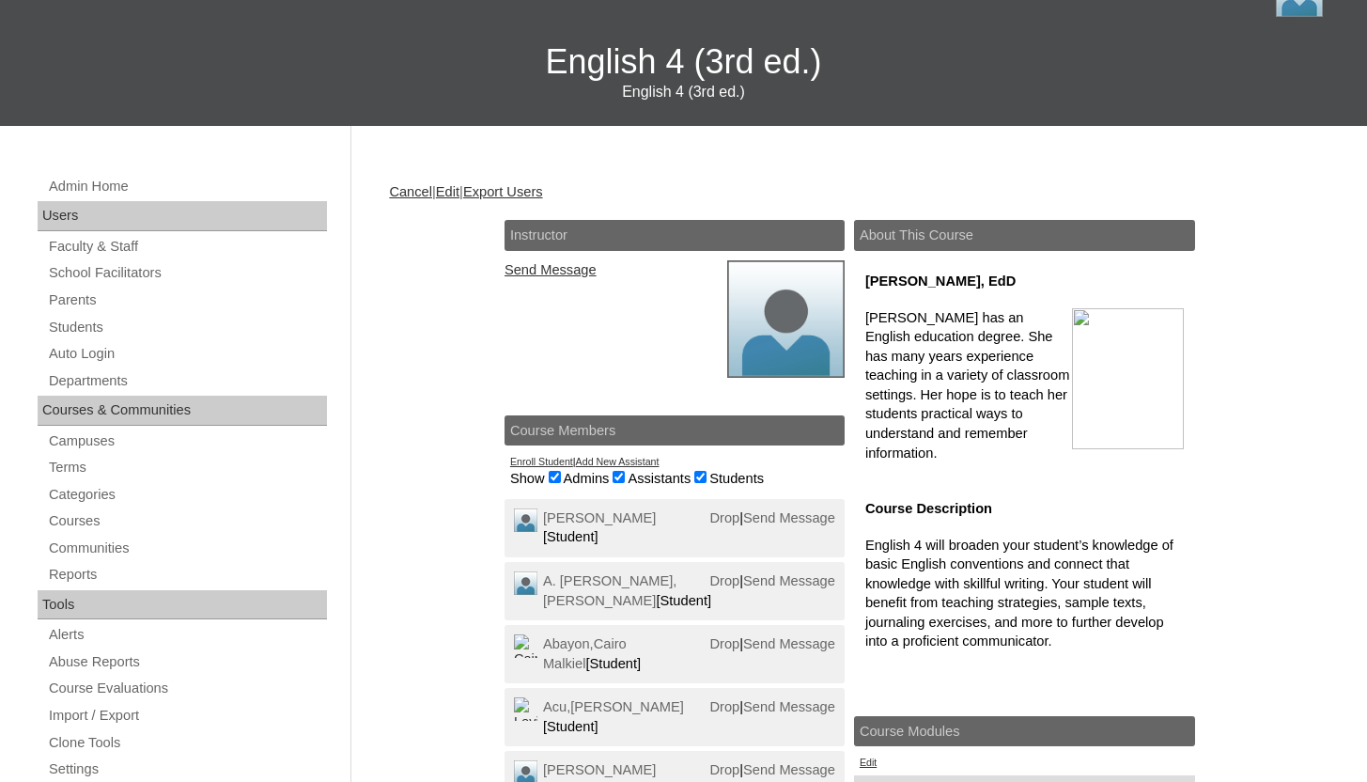
click at [459, 193] on link "Edit" at bounding box center [447, 191] width 23 height 15
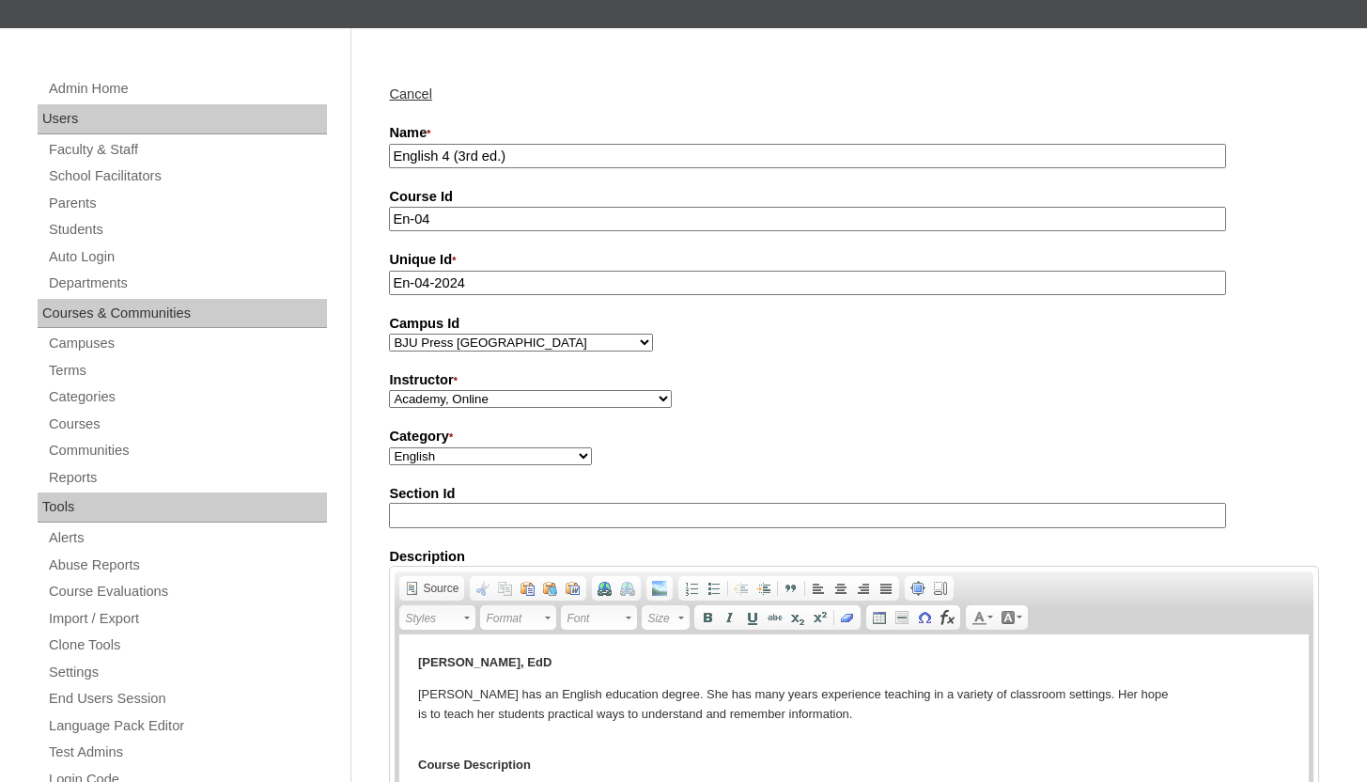
scroll to position [257, 0]
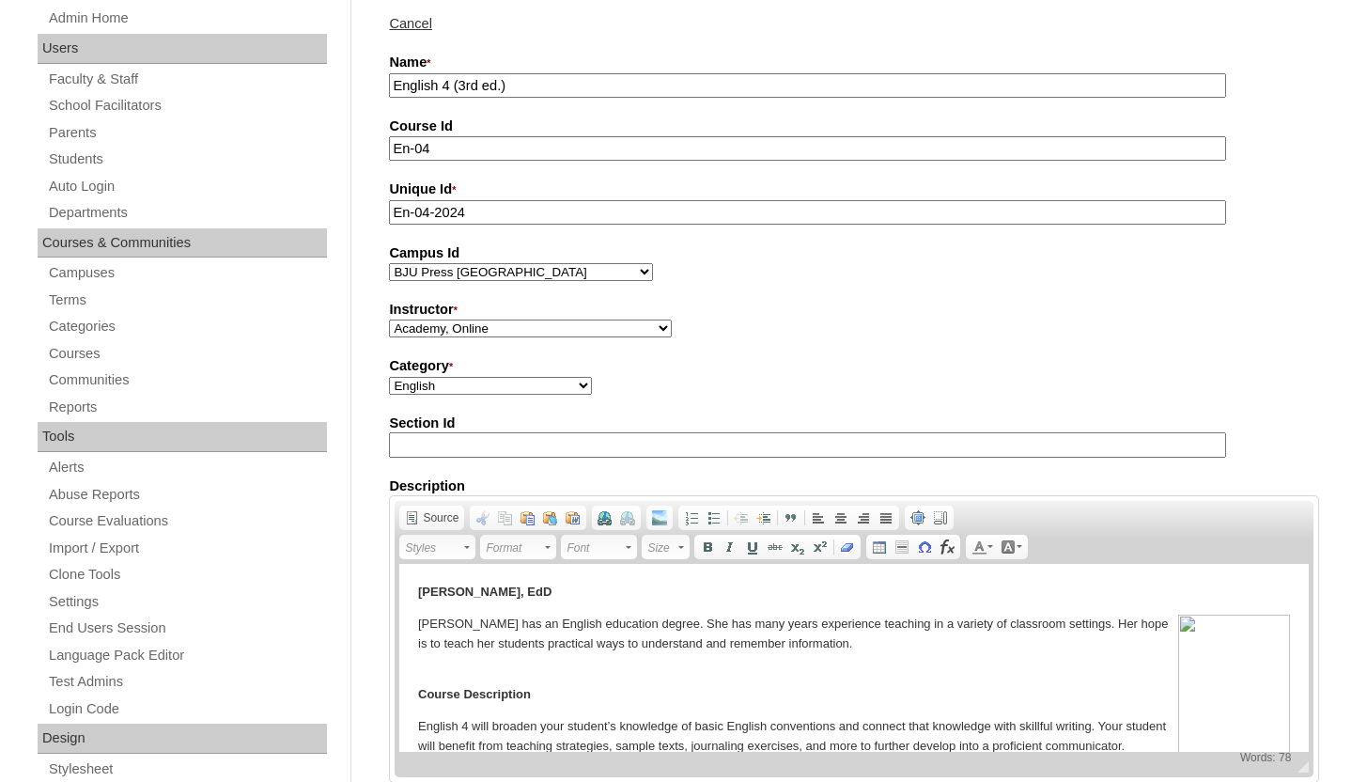
click at [470, 329] on select "Academy, Online Admin, Learning Plus ADMIN 6, DLO [PERSON_NAME], [PERSON_NAME] …" at bounding box center [530, 328] width 283 height 18
select select "3174"
click at [389, 320] on select "Academy, Online Admin, Learning Plus ADMIN 6, DLO Beltran, Anna Charlene, VCISA…" at bounding box center [530, 328] width 283 height 18
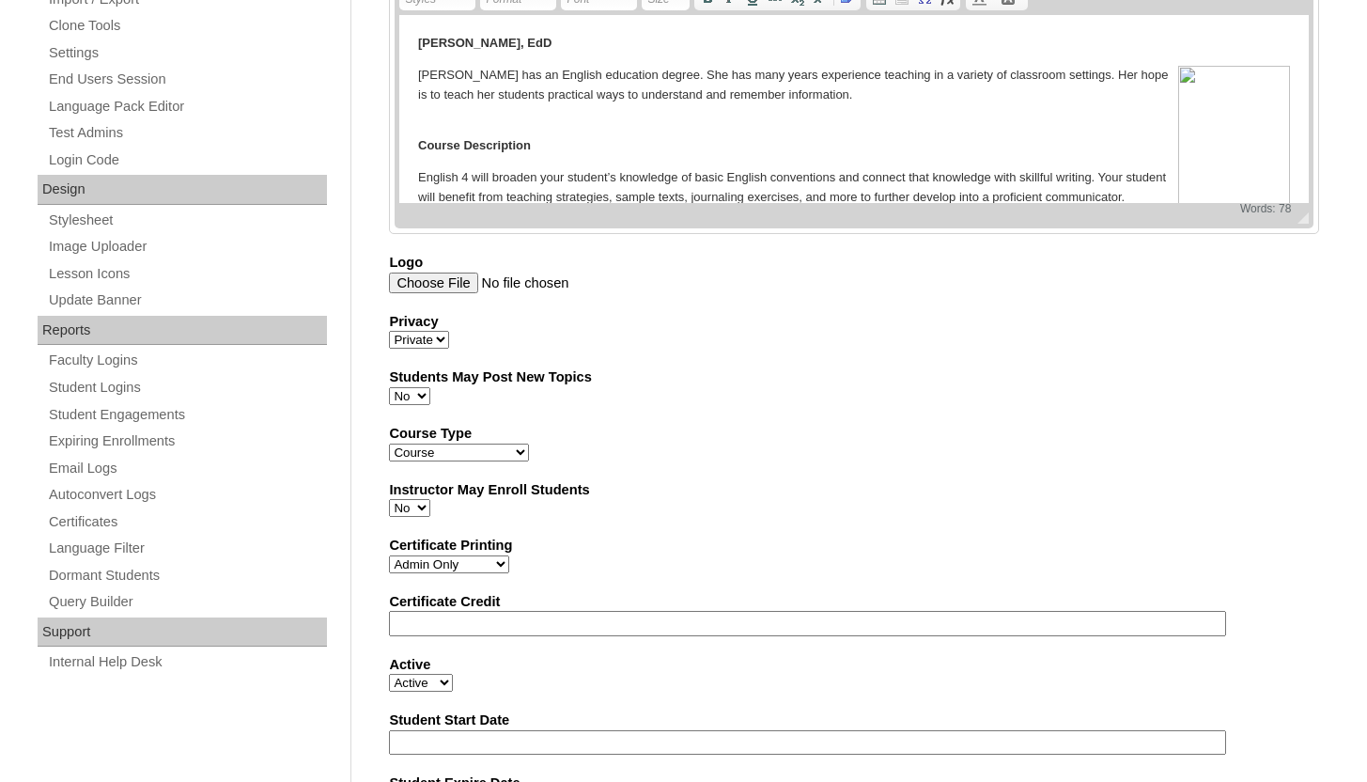
scroll to position [1043, 0]
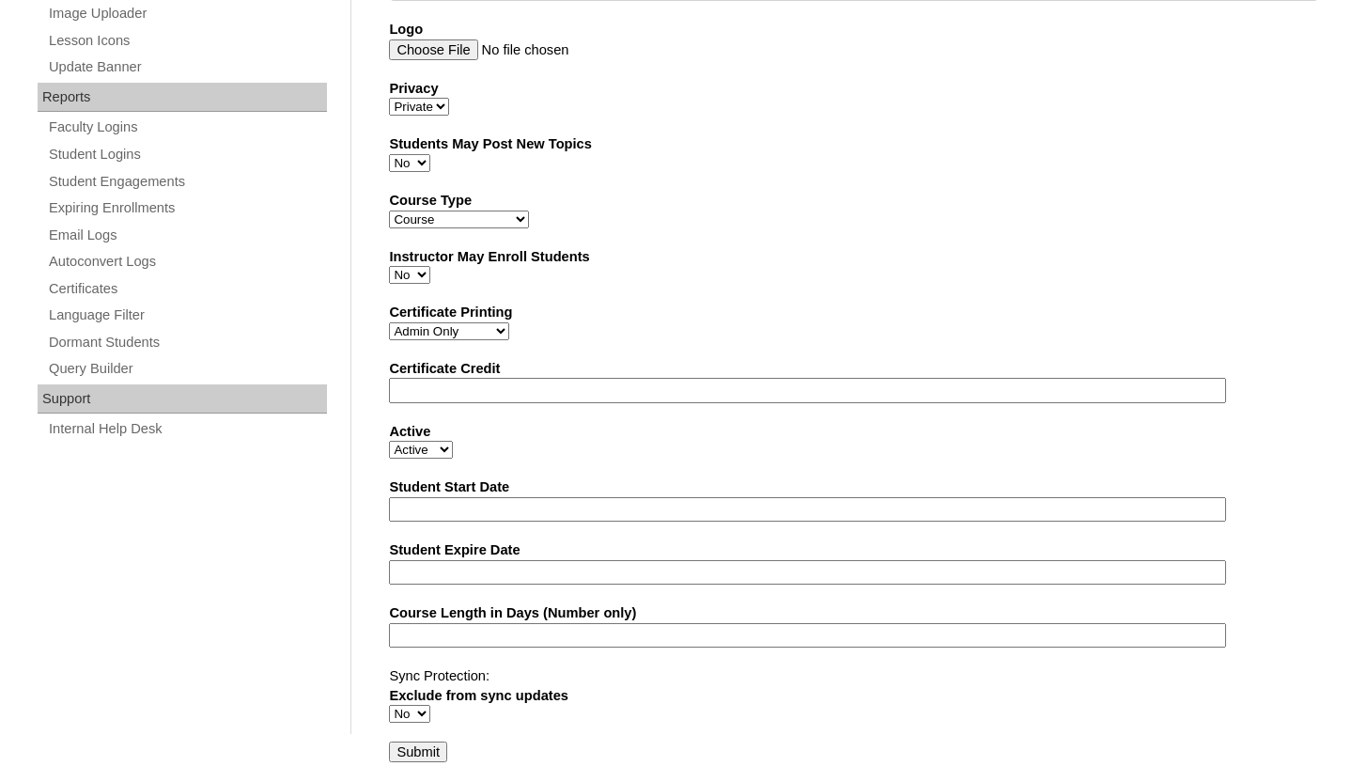
click at [411, 752] on input "Submit" at bounding box center [418, 751] width 58 height 21
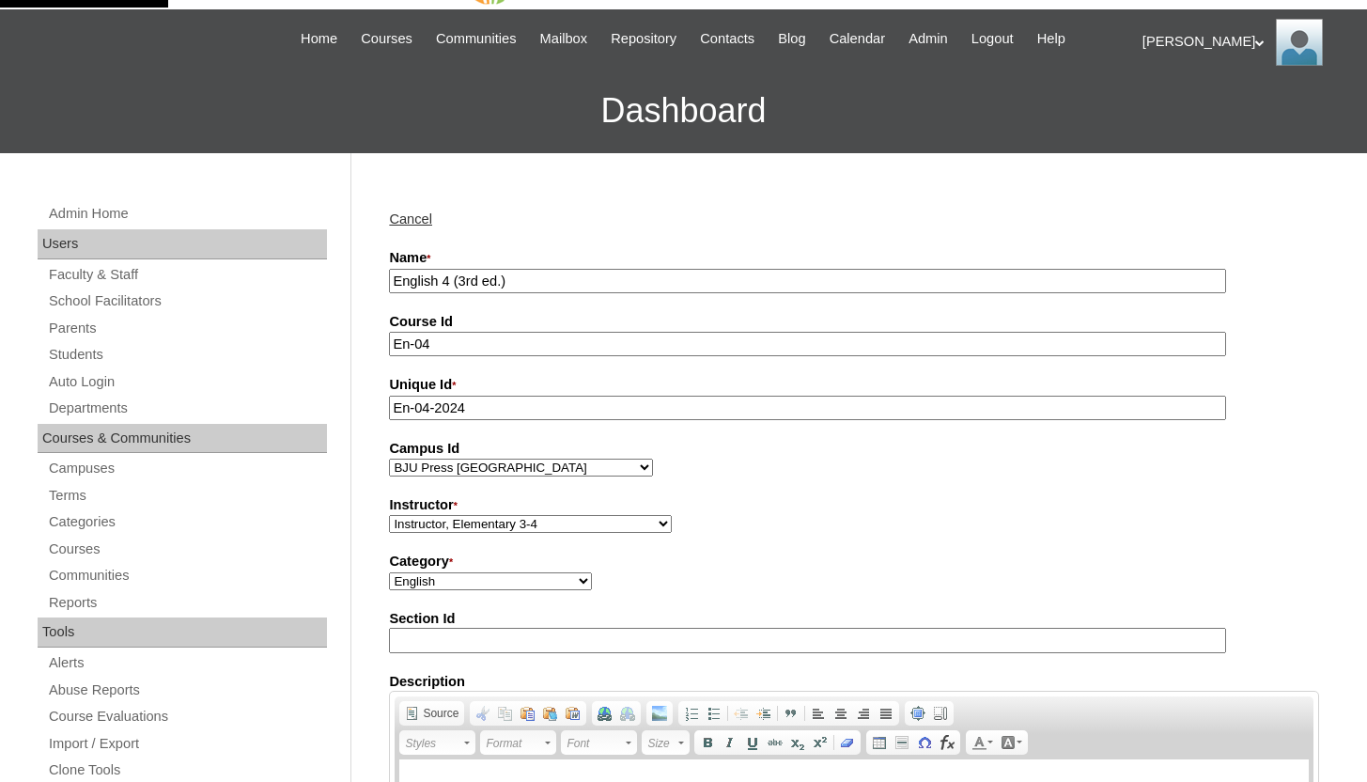
scroll to position [0, 0]
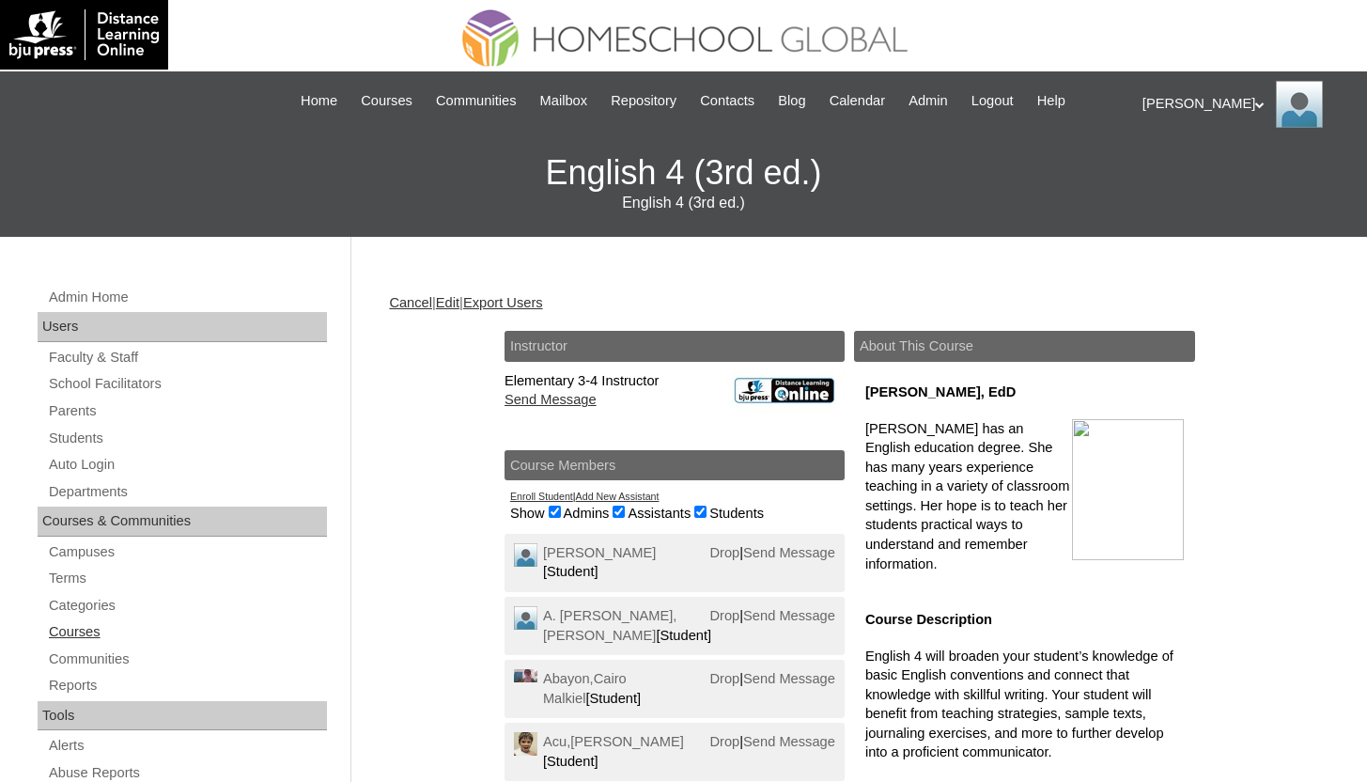
click at [158, 642] on link "Courses" at bounding box center [187, 631] width 280 height 23
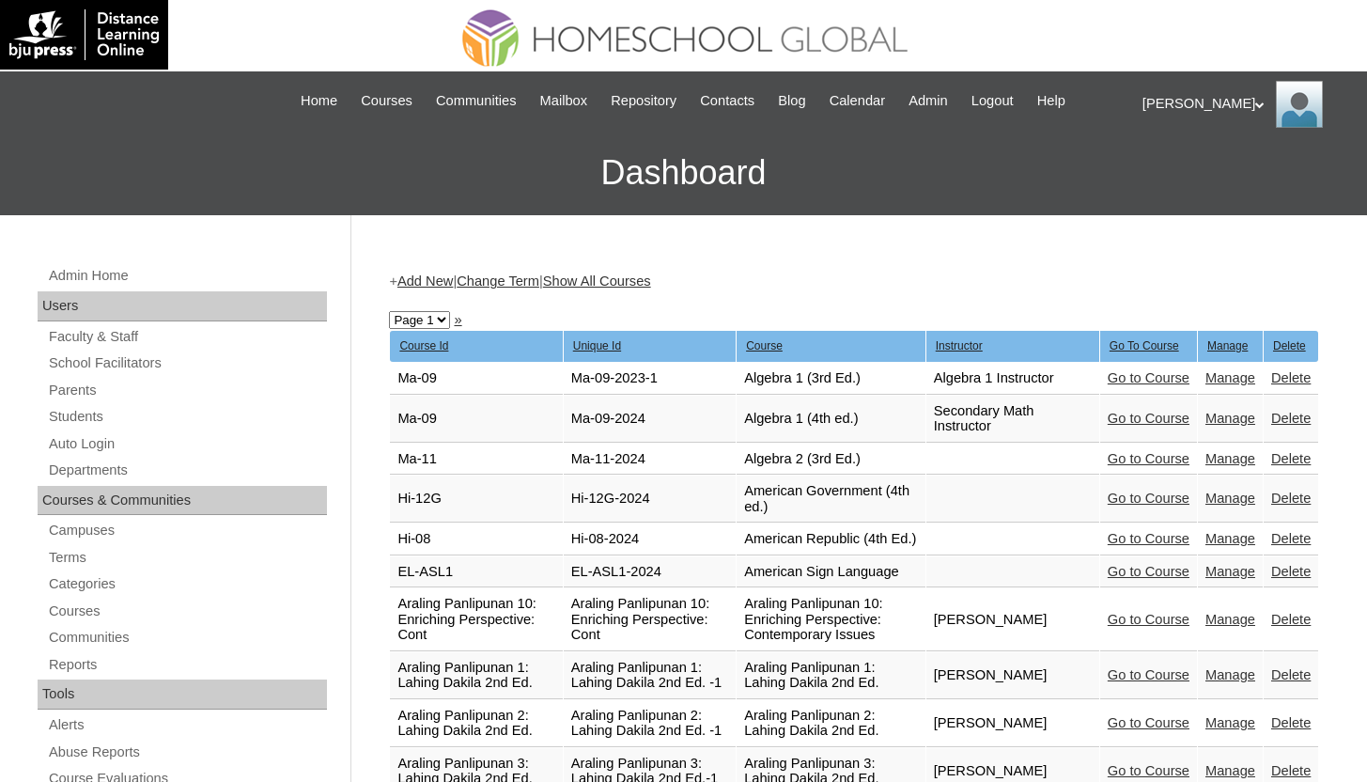
click at [528, 284] on link "Change Term" at bounding box center [498, 280] width 83 height 15
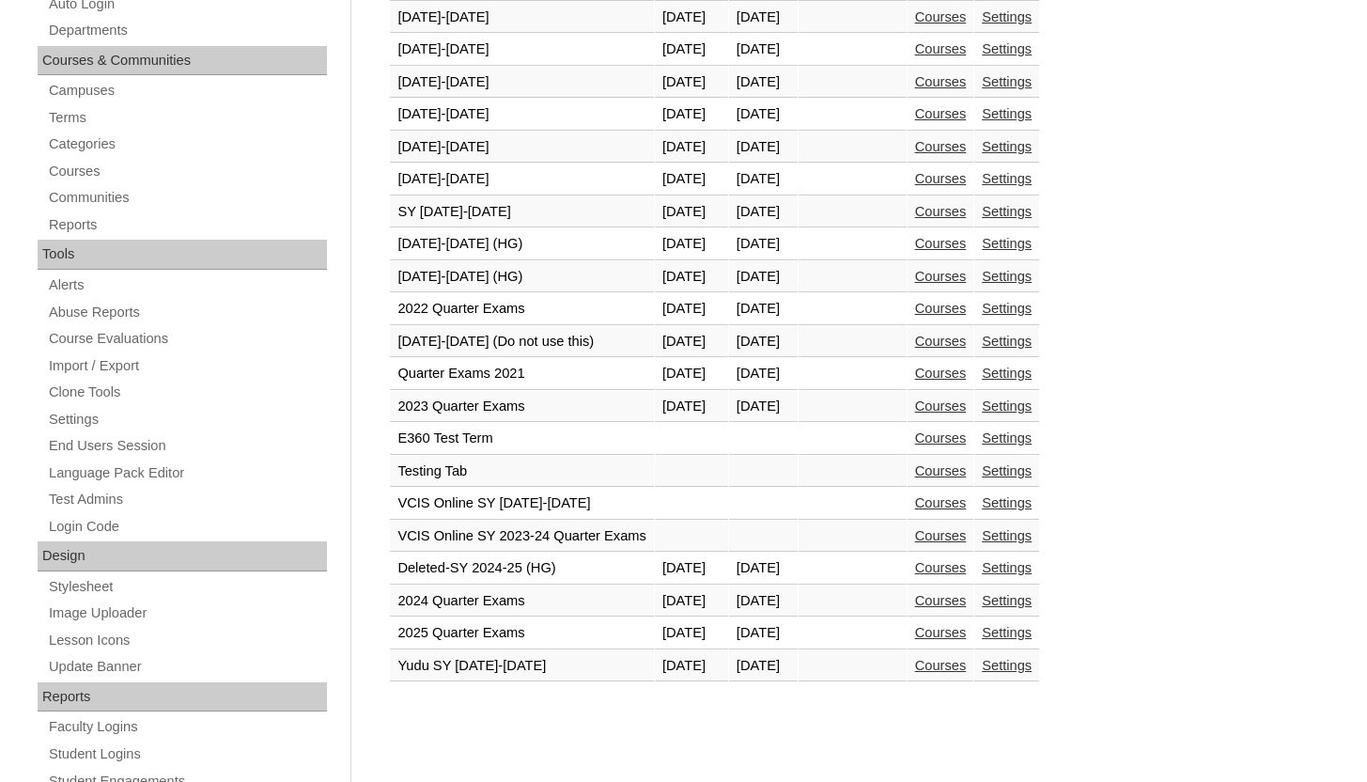
scroll to position [561, 0]
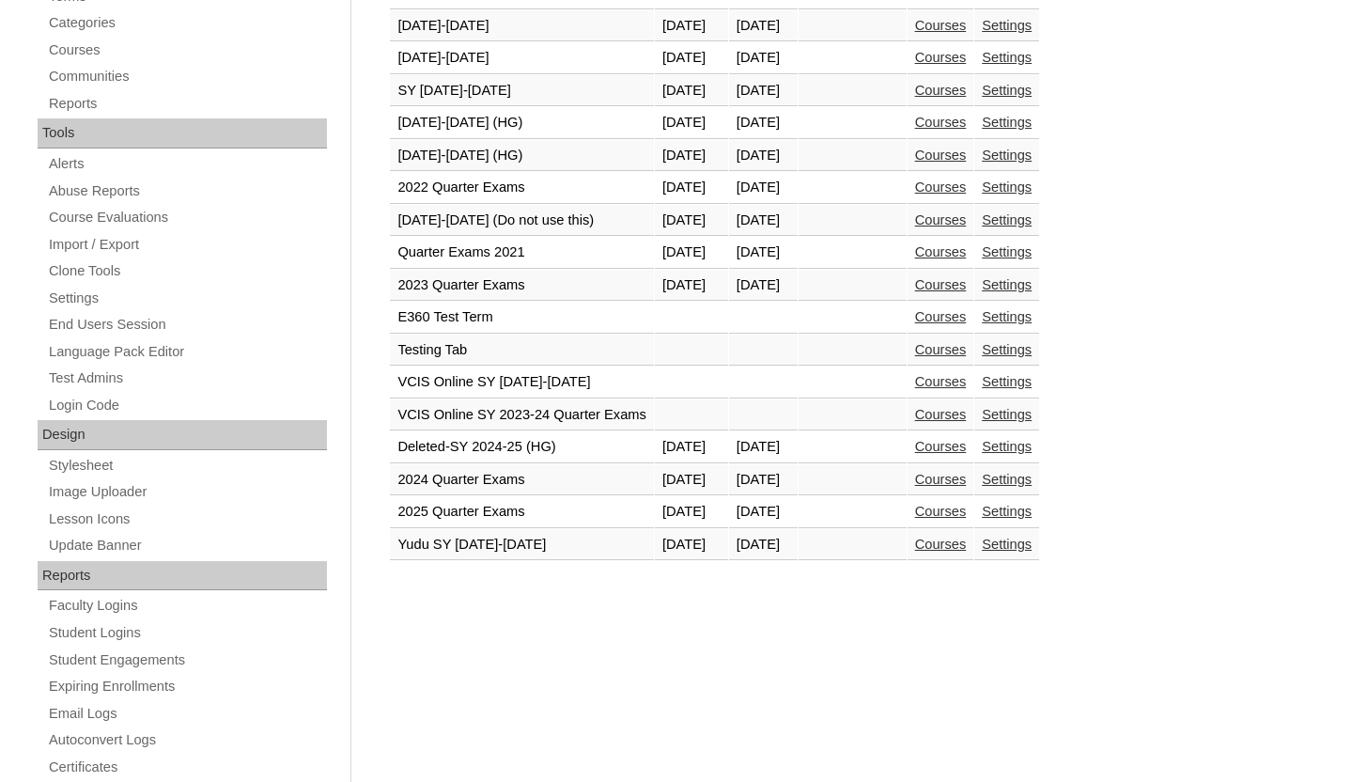
click at [974, 535] on td "Courses" at bounding box center [940, 545] width 67 height 32
click at [967, 548] on link "Courses" at bounding box center [941, 543] width 52 height 15
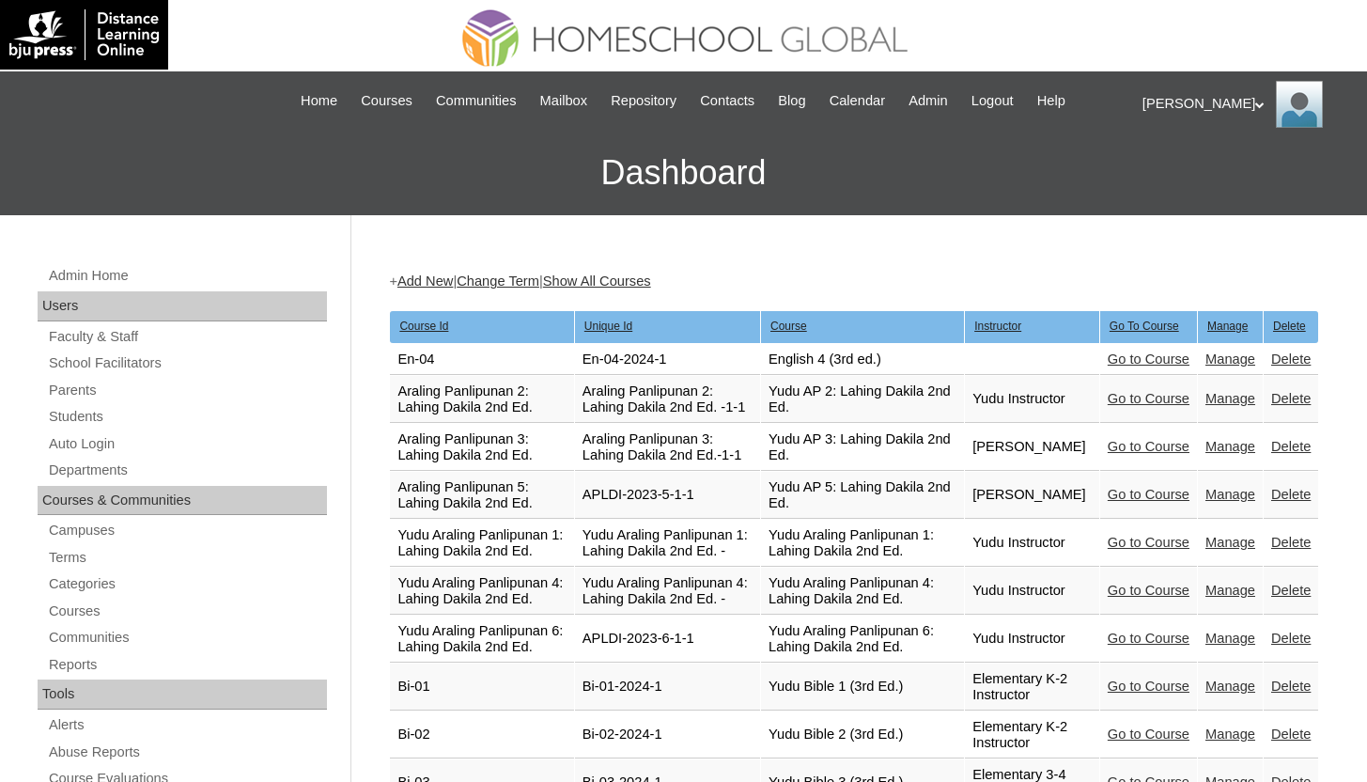
click at [1210, 359] on link "Manage" at bounding box center [1230, 358] width 50 height 15
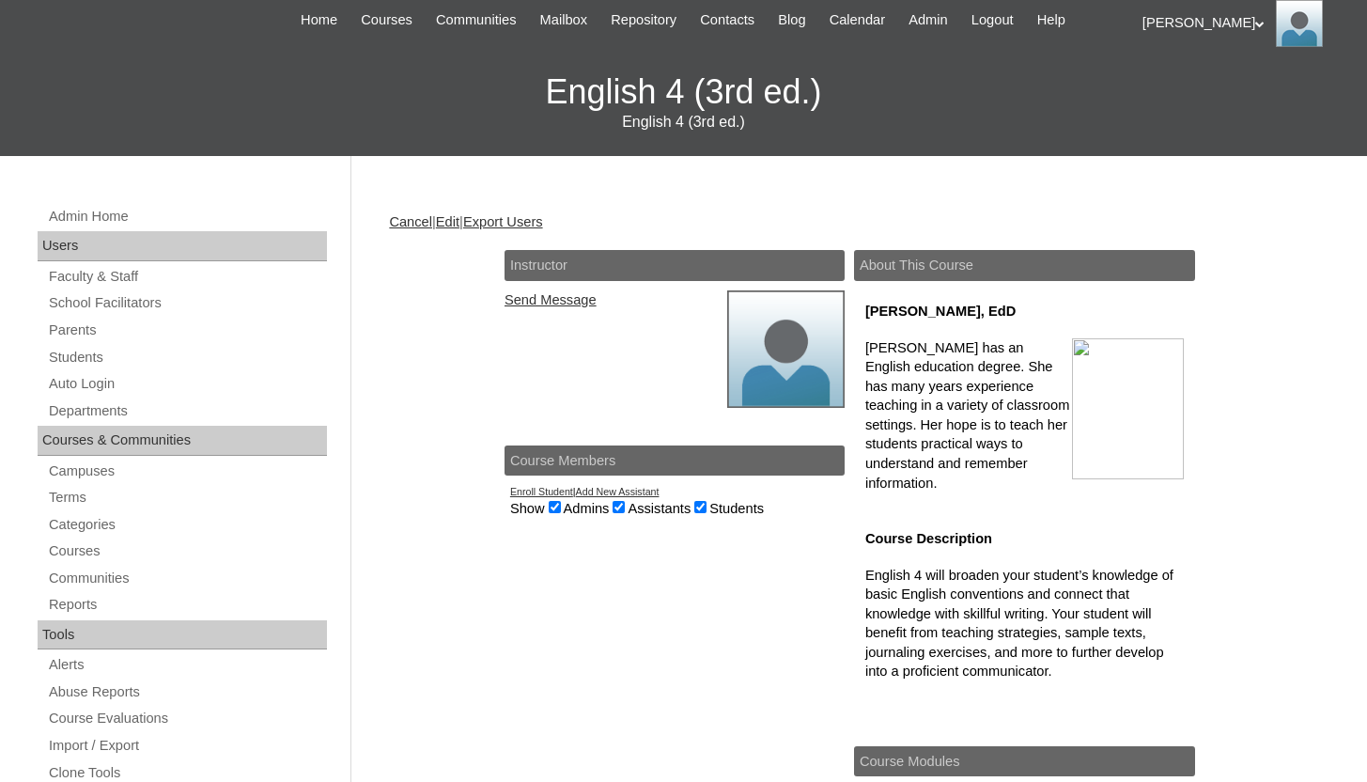
scroll to position [187, 0]
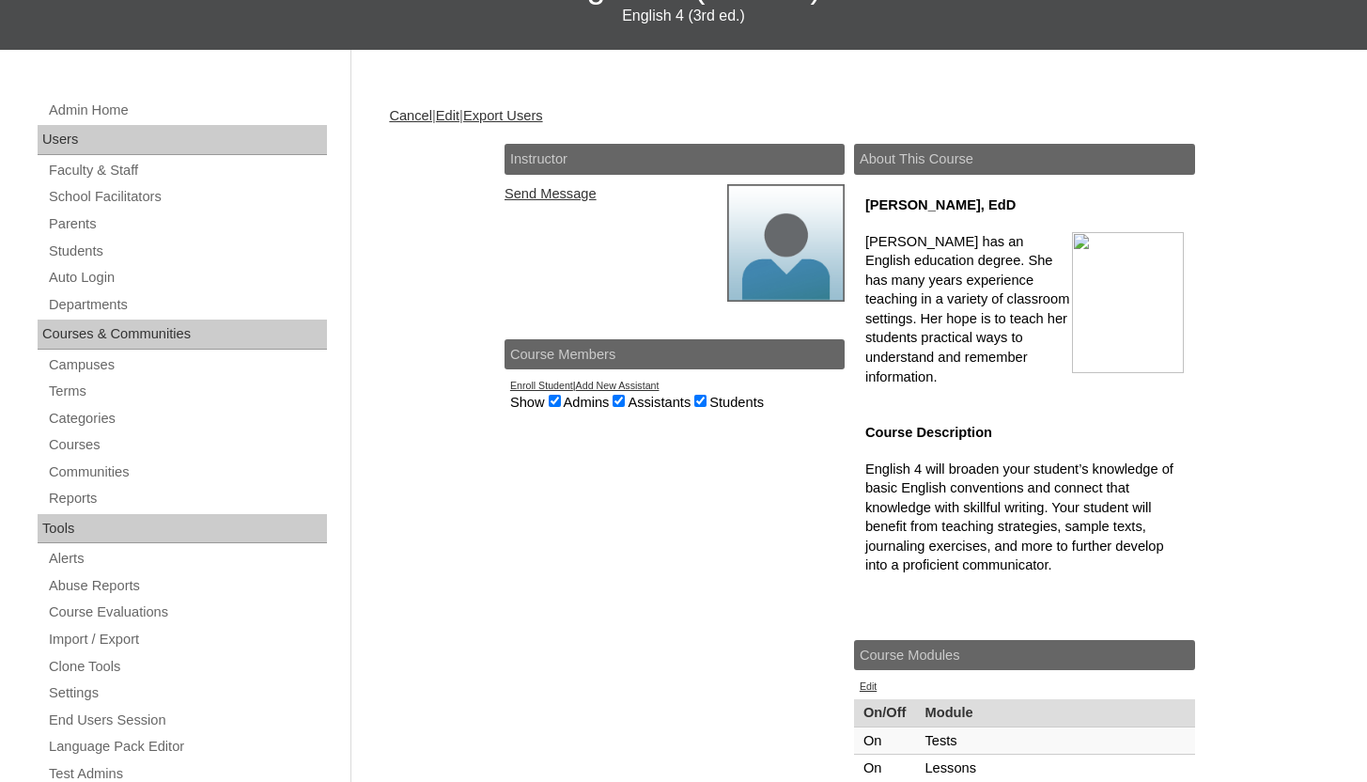
click at [453, 113] on link "Edit" at bounding box center [447, 115] width 23 height 15
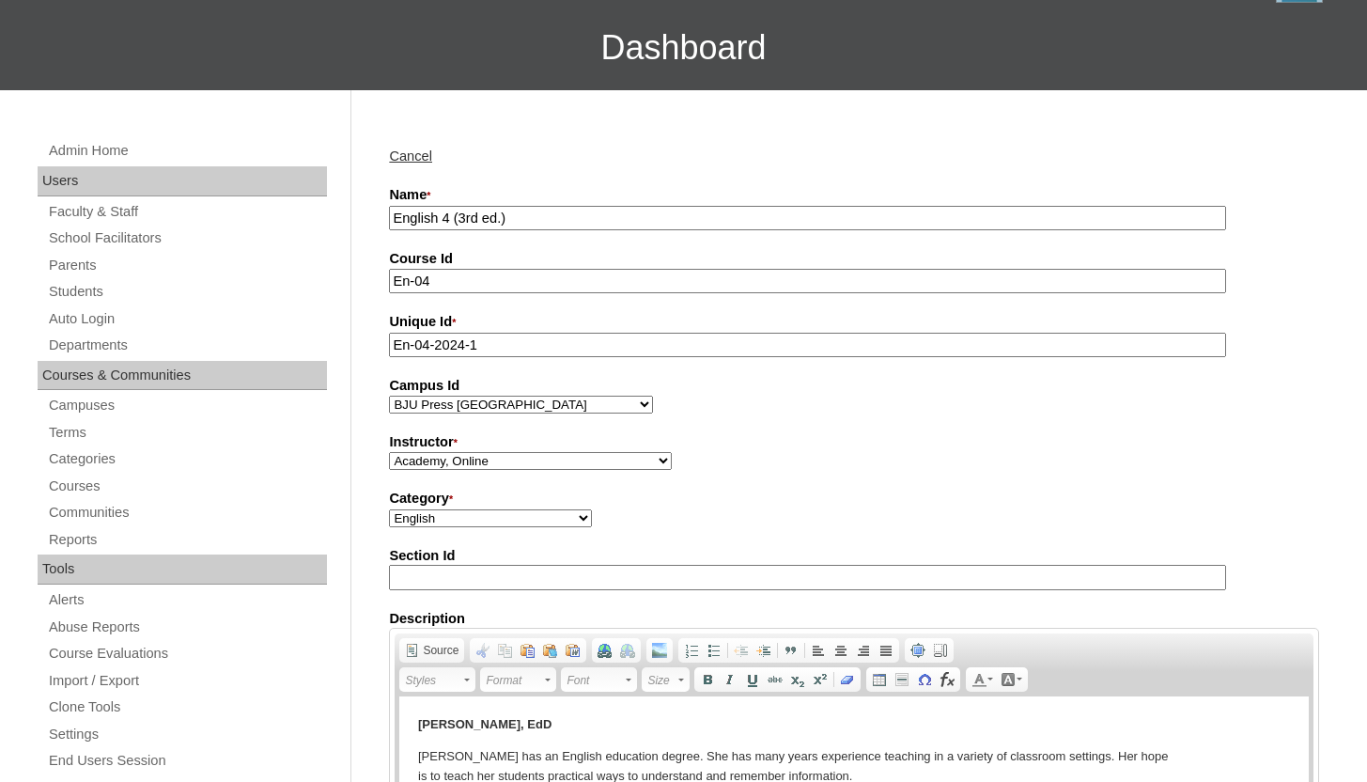
scroll to position [298, 0]
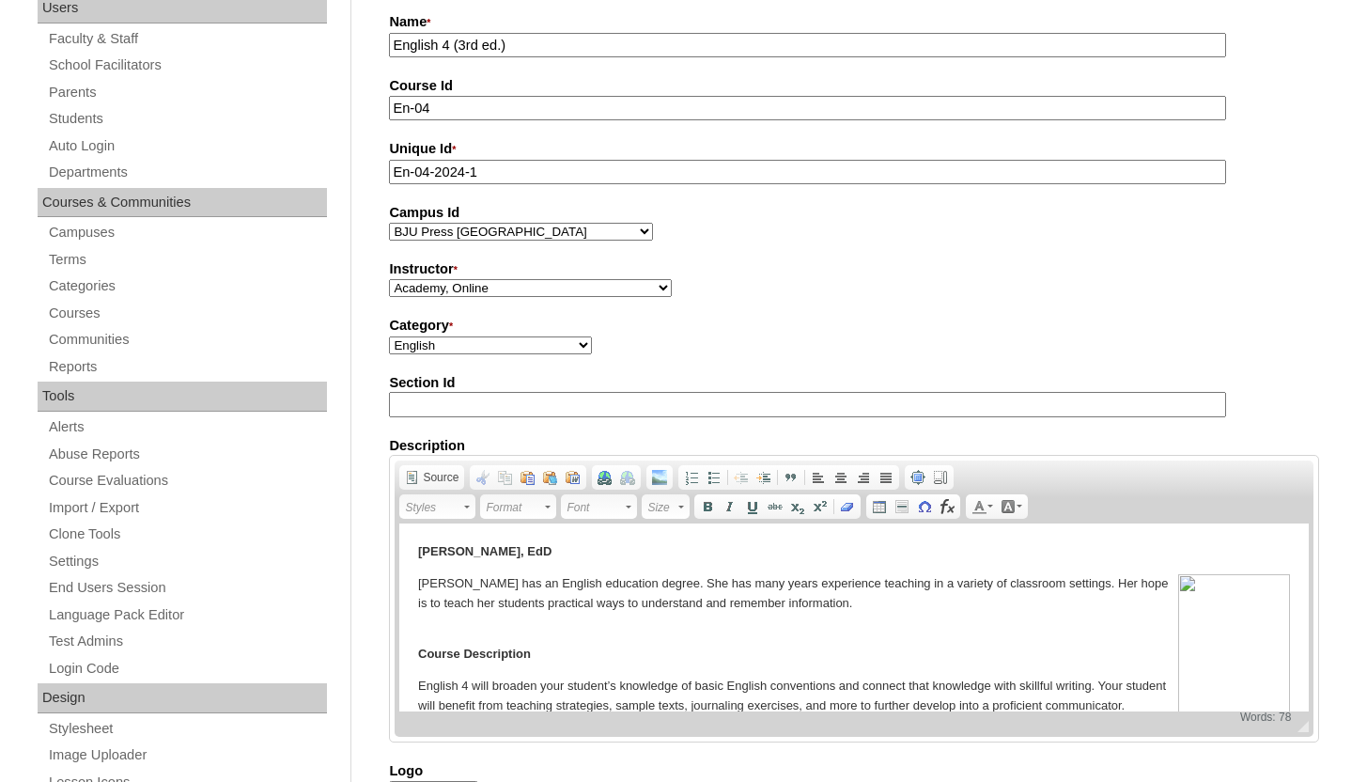
click at [490, 297] on select "Academy, Online Admin, Learning Plus ADMIN 6, DLO [PERSON_NAME], [PERSON_NAME] …" at bounding box center [530, 288] width 283 height 18
select select "3174"
click at [389, 280] on select "Academy, Online Admin, Learning Plus ADMIN 6, DLO [PERSON_NAME], [PERSON_NAME] …" at bounding box center [530, 288] width 283 height 18
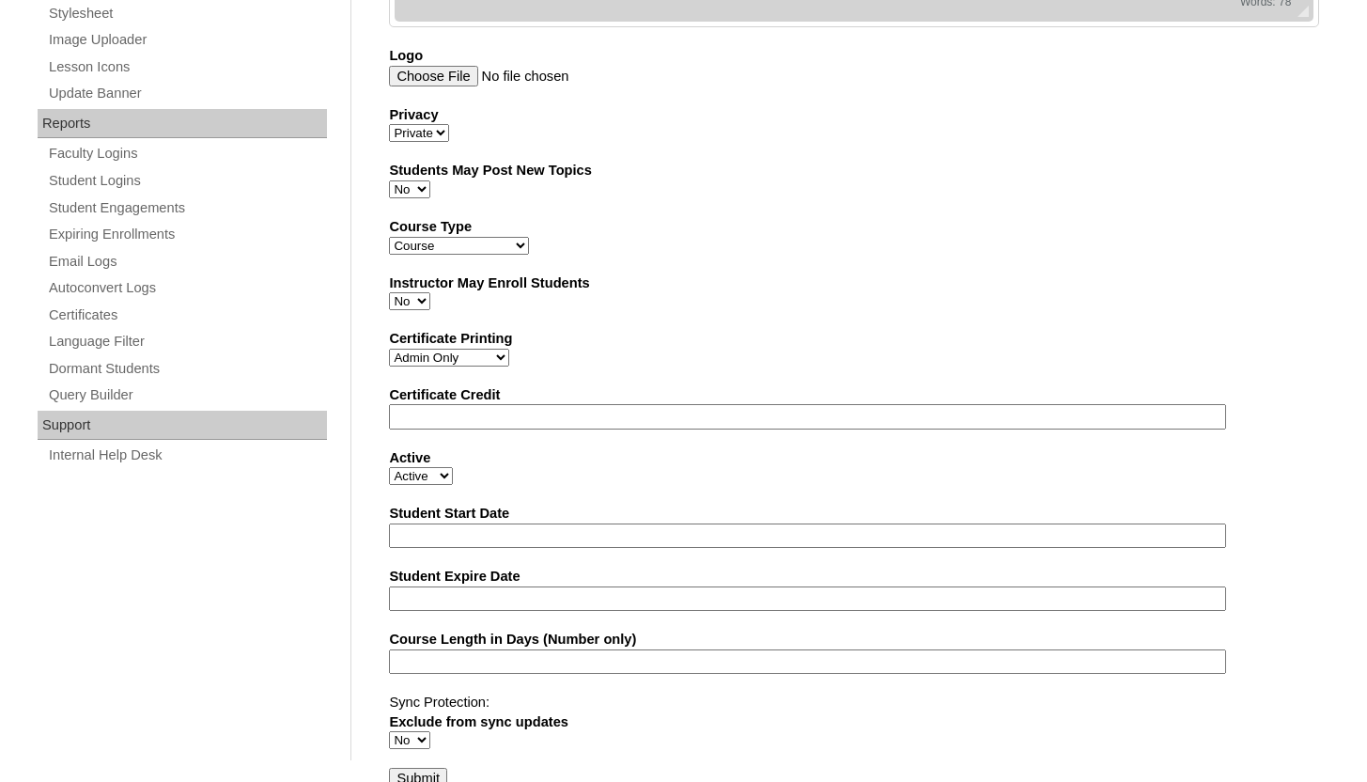
scroll to position [1043, 0]
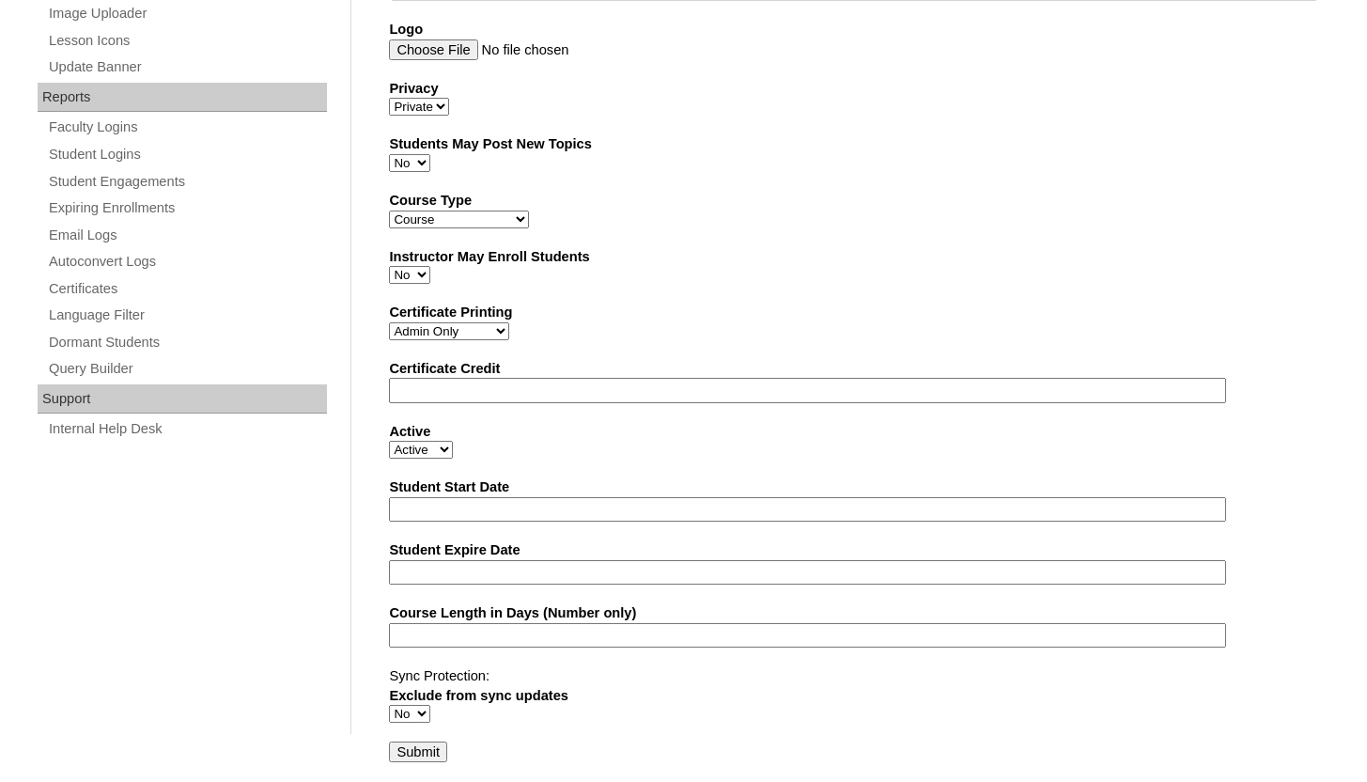
click at [419, 755] on input "Submit" at bounding box center [418, 751] width 58 height 21
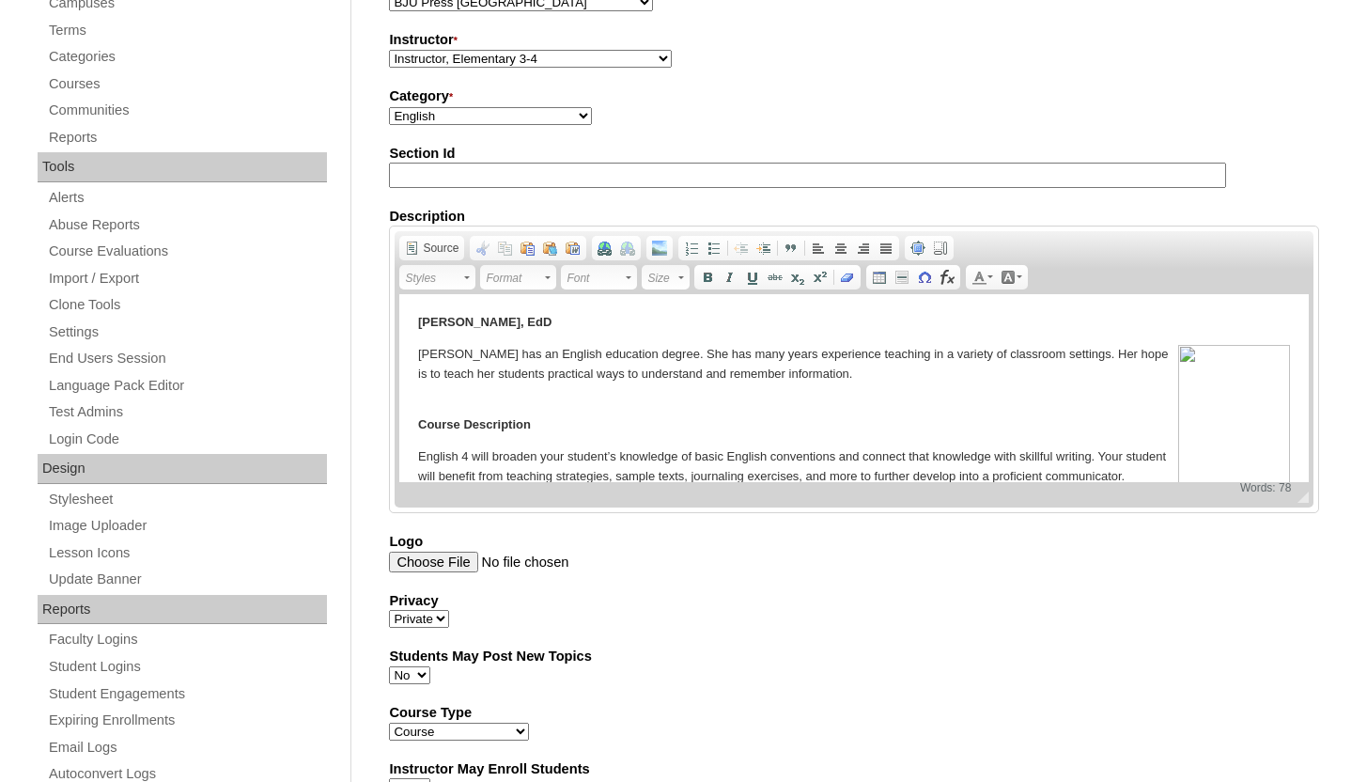
scroll to position [131, 0]
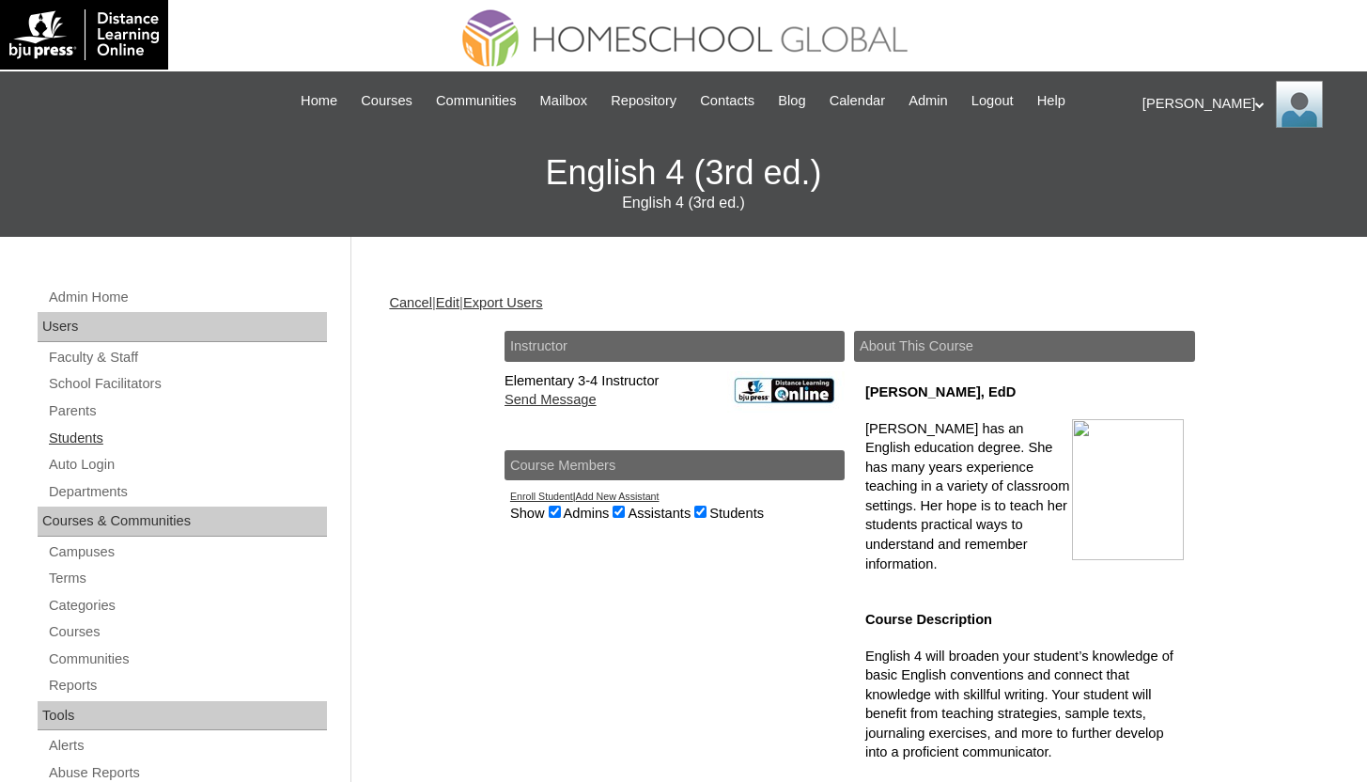
click at [102, 438] on link "Students" at bounding box center [187, 437] width 280 height 23
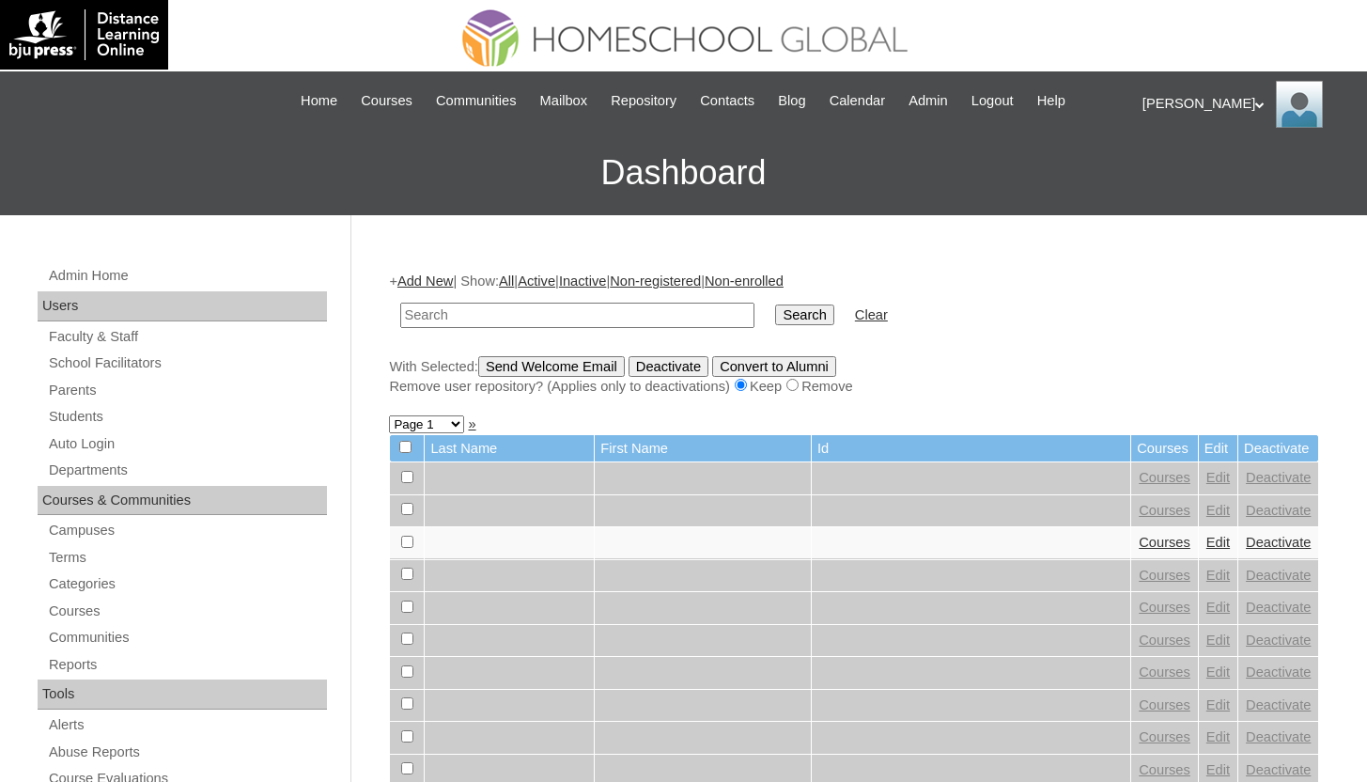
click at [570, 309] on input "text" at bounding box center [577, 314] width 354 height 25
type input "Victor"
click at [775, 304] on input "Search" at bounding box center [804, 314] width 58 height 21
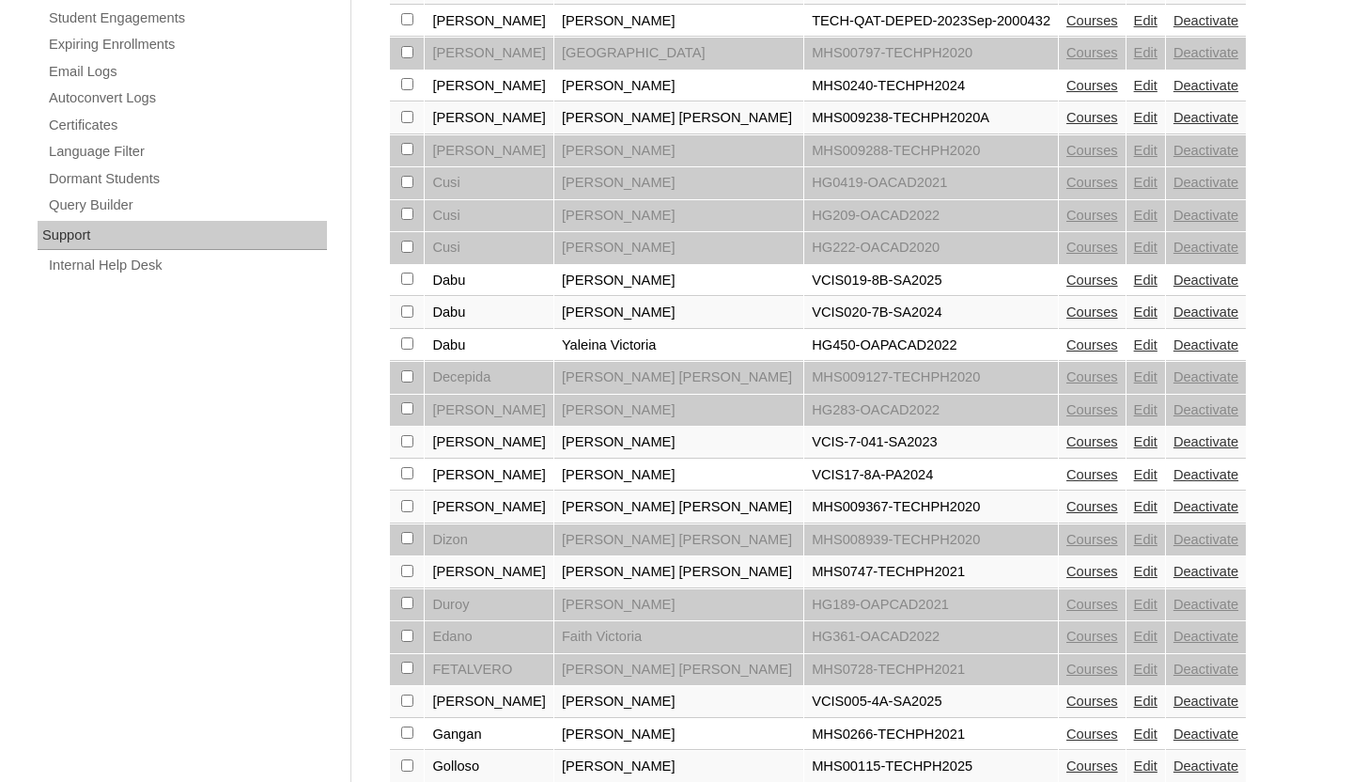
scroll to position [1358, 0]
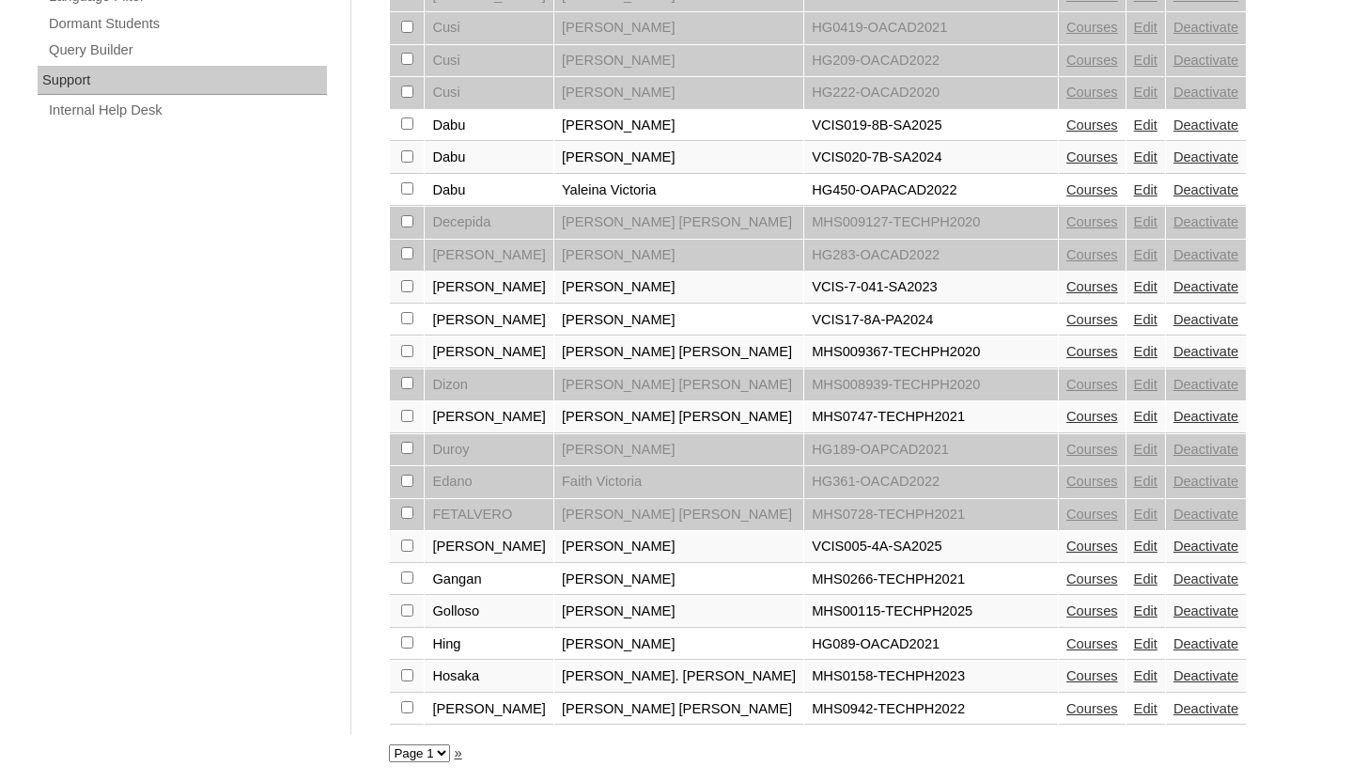
click at [436, 756] on select "Page 1 Page 2 Page 3" at bounding box center [419, 753] width 61 height 18
select select "admin_students.php?q=Victor&submit=Search&page=3"
click at [389, 744] on select "Page 1 Page 2 Page 3" at bounding box center [419, 753] width 61 height 18
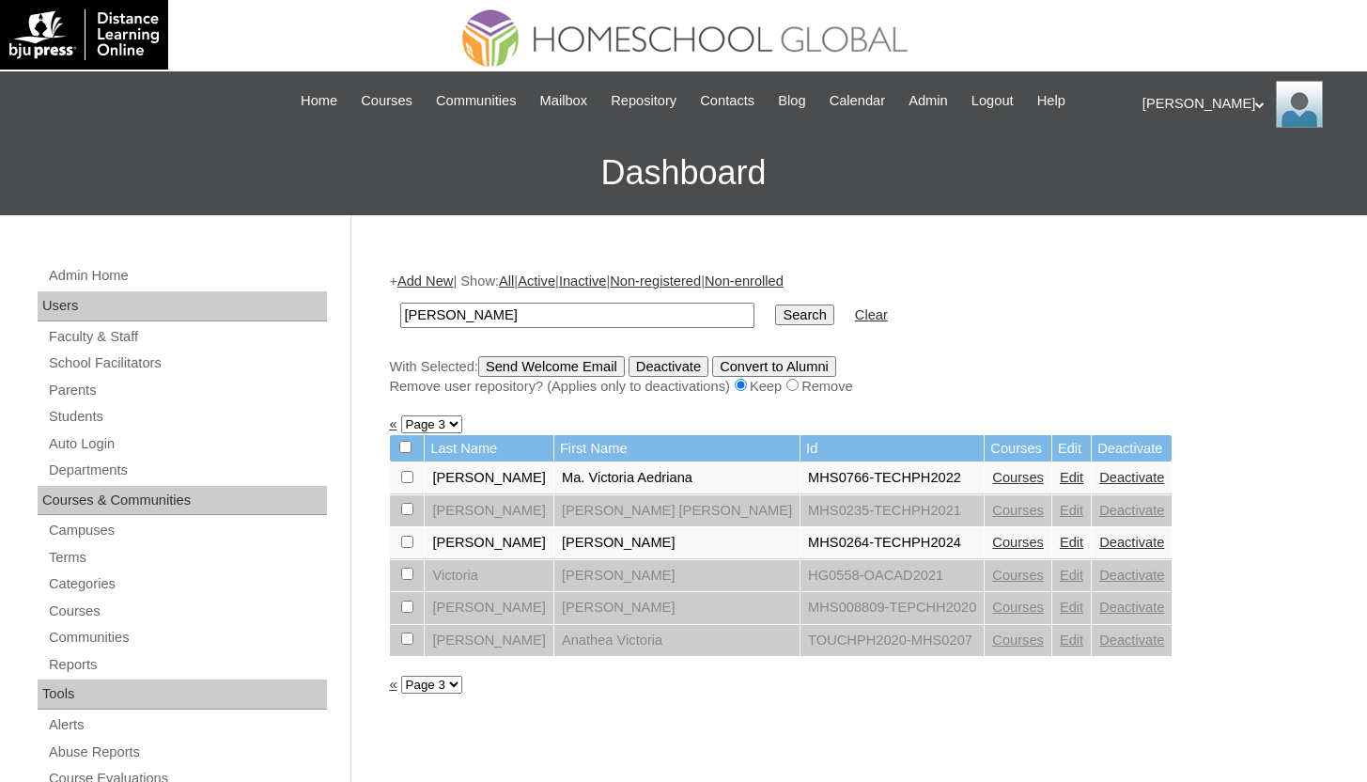
click at [428, 679] on select "Page 1 Page 2 Page 3" at bounding box center [431, 684] width 61 height 18
select select "admin_students.php?q=Victor&submit=Search&page=2"
click at [402, 677] on select "Page 1 Page 2 Page 3" at bounding box center [431, 684] width 61 height 18
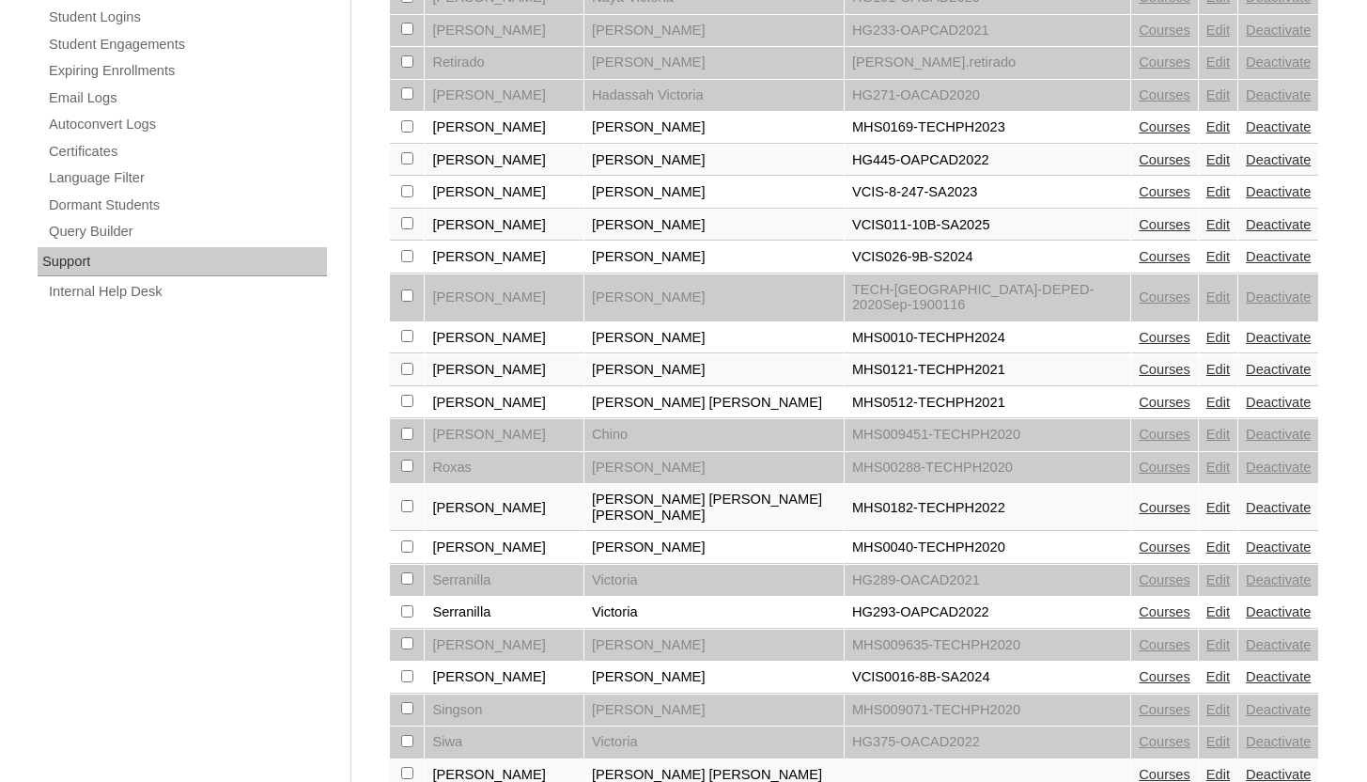
scroll to position [1170, 0]
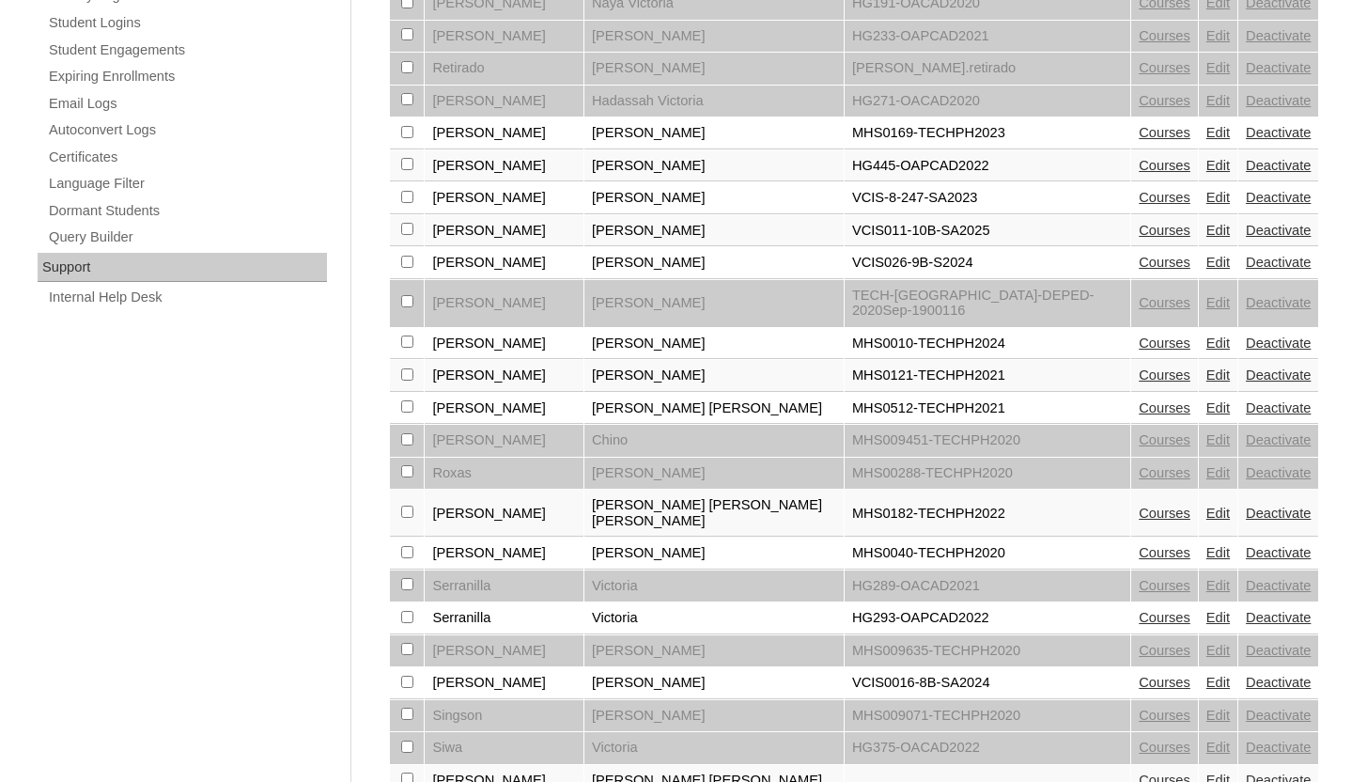
click at [1139, 125] on link "Courses" at bounding box center [1165, 132] width 52 height 15
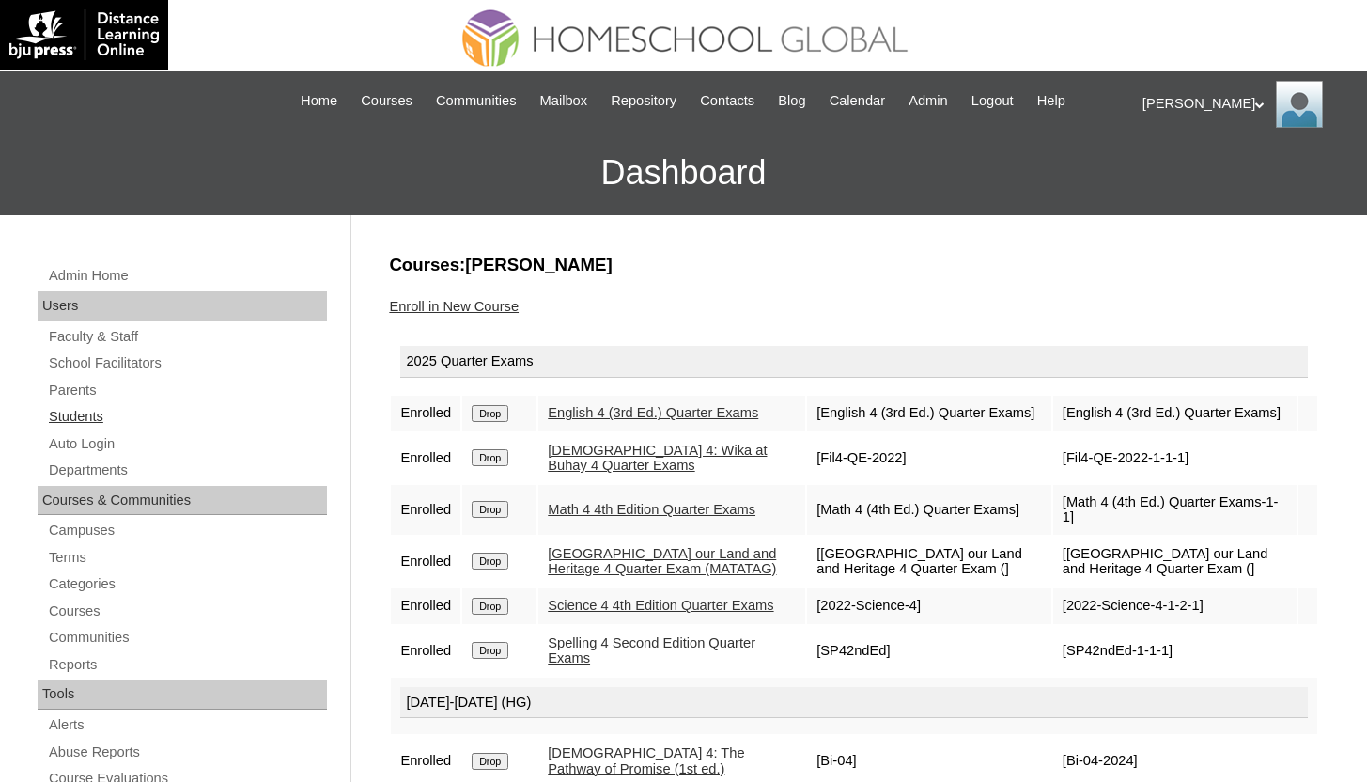
click at [86, 413] on link "Students" at bounding box center [187, 416] width 280 height 23
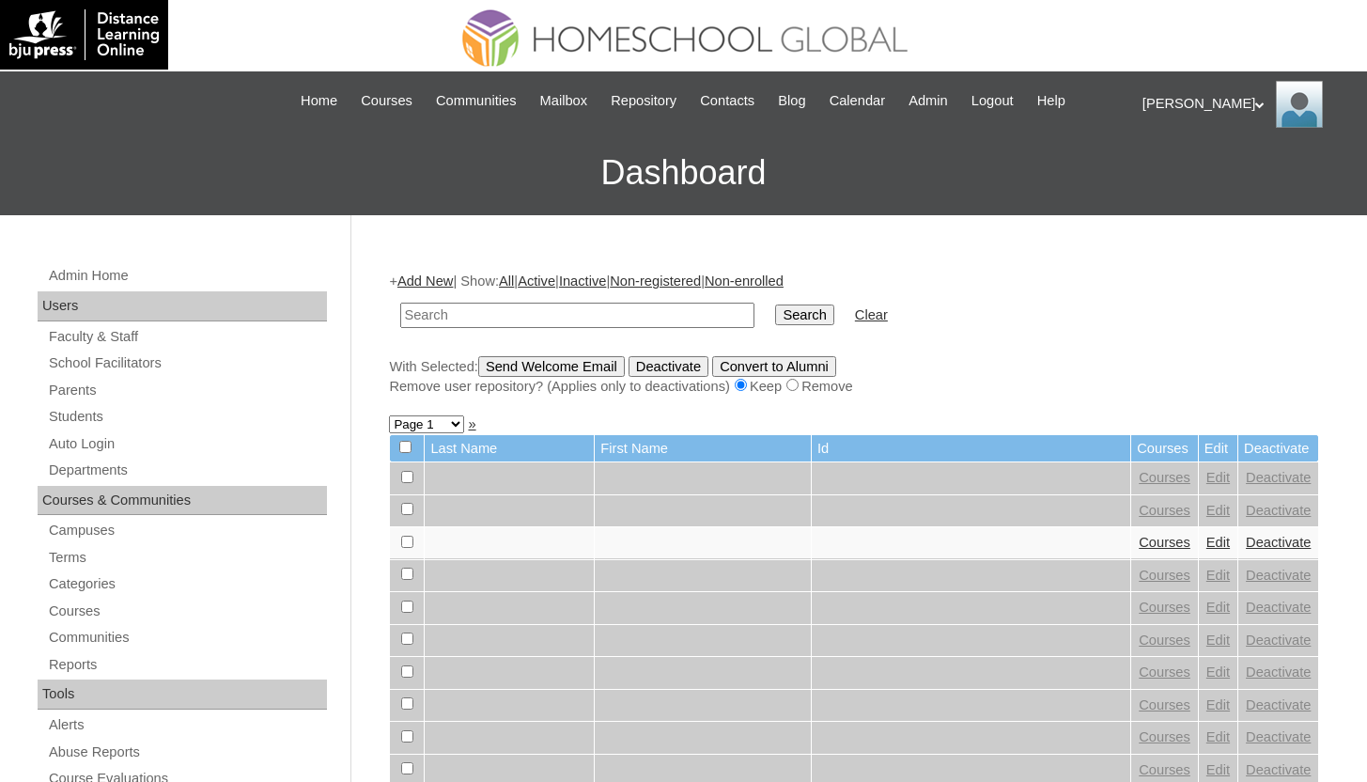
click at [614, 316] on input "text" at bounding box center [577, 314] width 354 height 25
type input "[PERSON_NAME]"
click at [775, 304] on input "Search" at bounding box center [804, 314] width 58 height 21
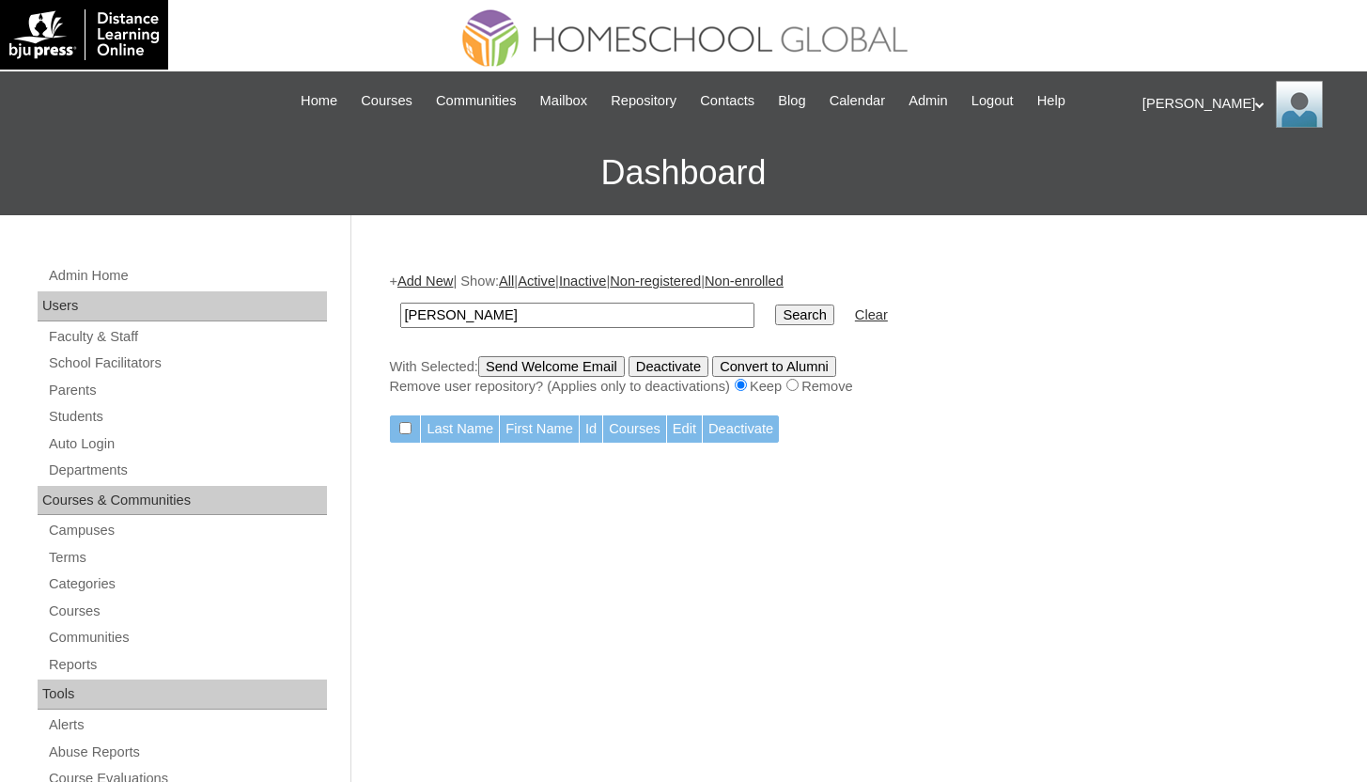
click at [498, 308] on input "[PERSON_NAME]" at bounding box center [577, 314] width 354 height 25
click at [498, 308] on input "Samuelle Salomon" at bounding box center [577, 314] width 354 height 25
type input "Samuelle"
click at [775, 304] on input "Search" at bounding box center [804, 314] width 58 height 21
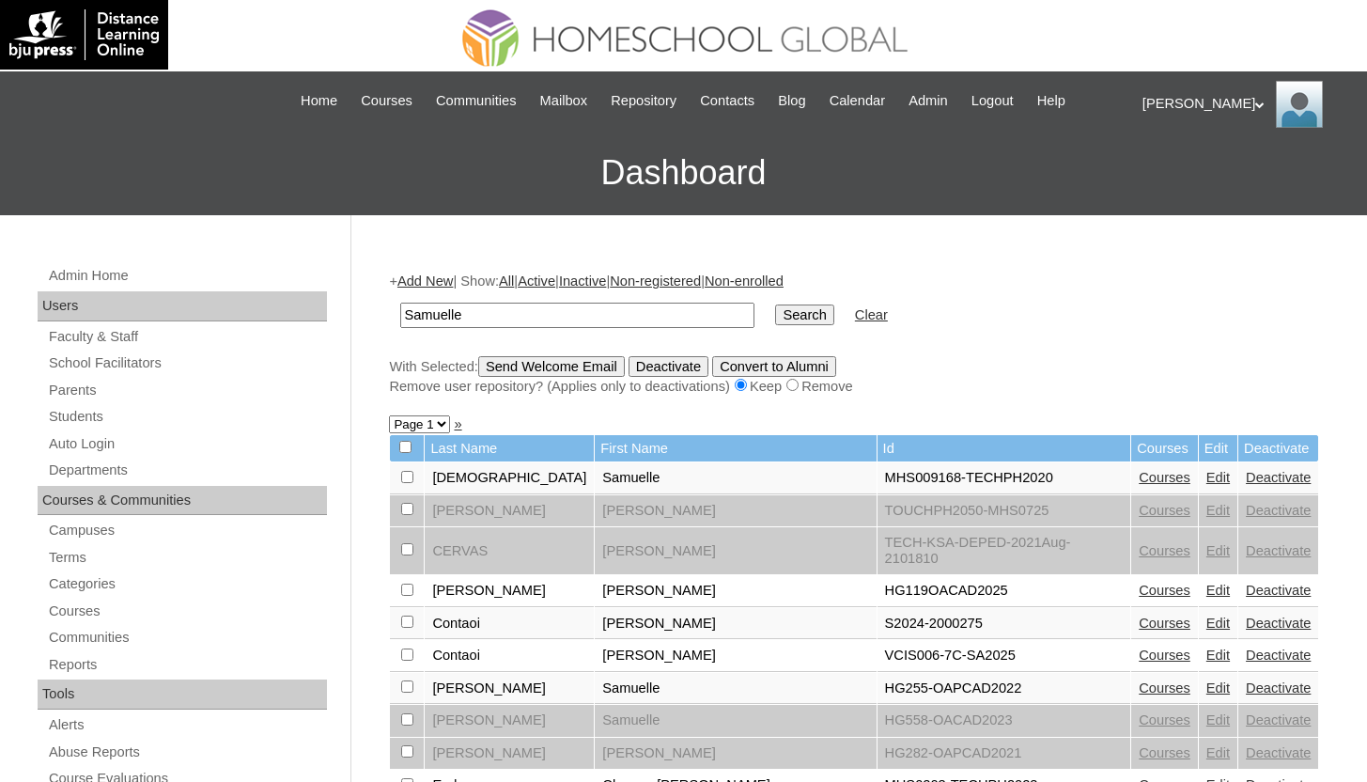
click at [1139, 473] on link "Courses" at bounding box center [1165, 477] width 52 height 15
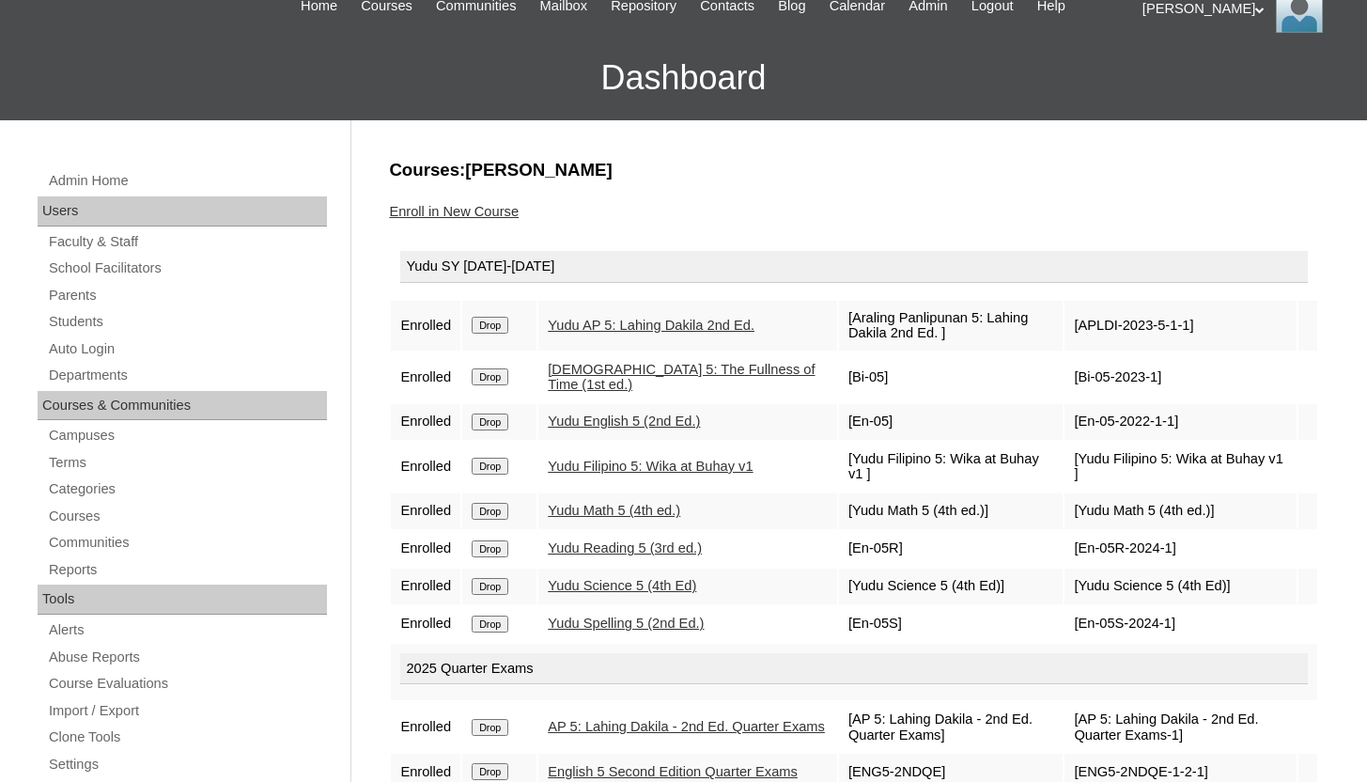
scroll to position [97, 0]
